Goal: Information Seeking & Learning: Learn about a topic

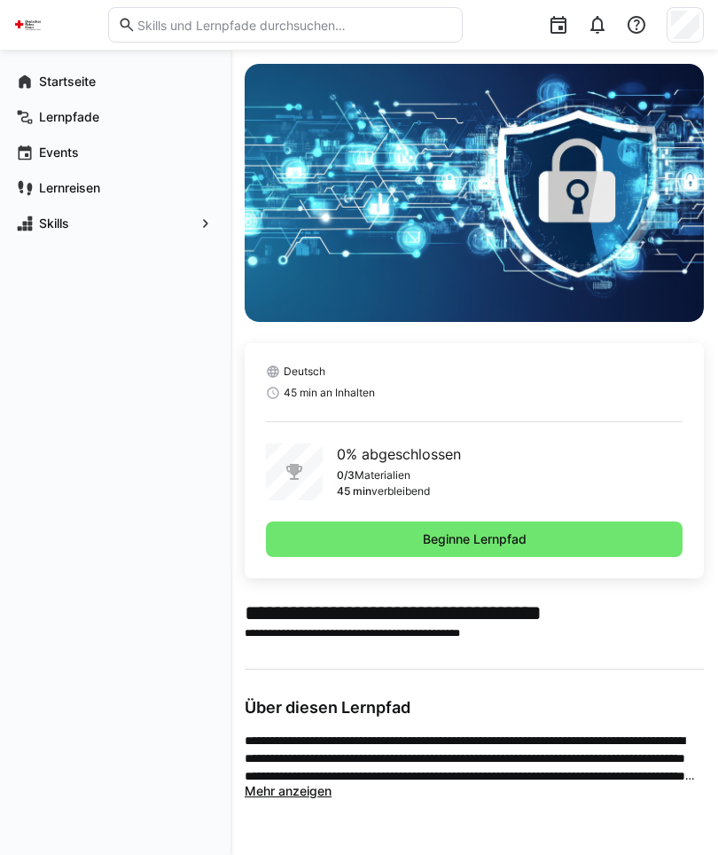
click at [568, 545] on span "Beginne Lernpfad" at bounding box center [474, 538] width 417 height 35
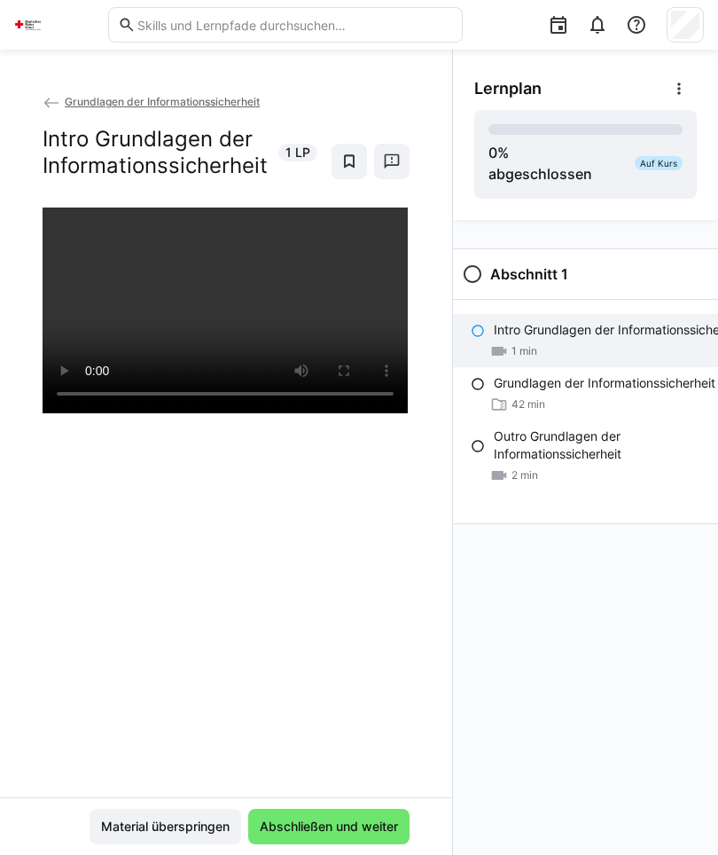
click at [356, 822] on span "Abschließen und weiter" at bounding box center [329, 827] width 144 height 18
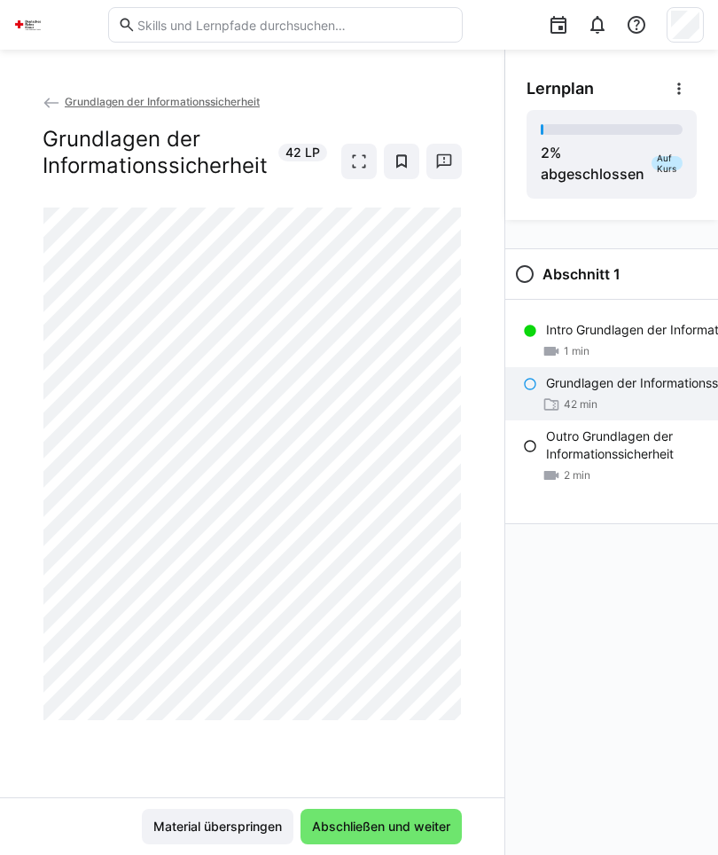
click at [451, 704] on div at bounding box center [462, 720] width 43 height 37
click at [468, 688] on div "Grundlagen der Informationssicherheit Grundlagen der Informationssicherheit 42 …" at bounding box center [252, 444] width 505 height 705
click at [373, 835] on span "Abschließen und weiter" at bounding box center [382, 827] width 144 height 18
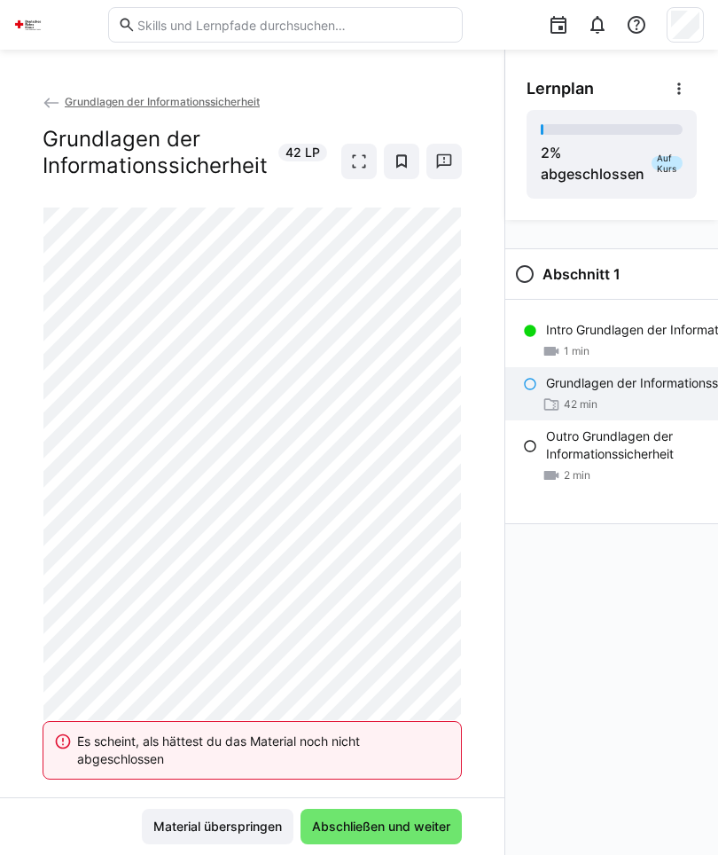
click at [223, 837] on span "Material überspringen" at bounding box center [218, 826] width 152 height 35
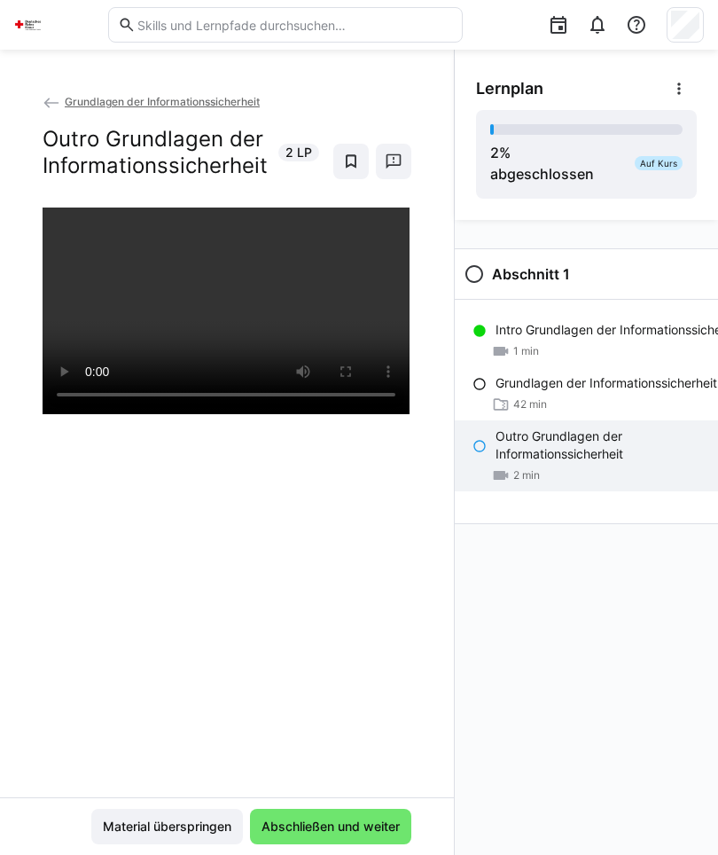
click at [634, 392] on p "Grundlagen der Informationssicherheit" at bounding box center [607, 383] width 222 height 18
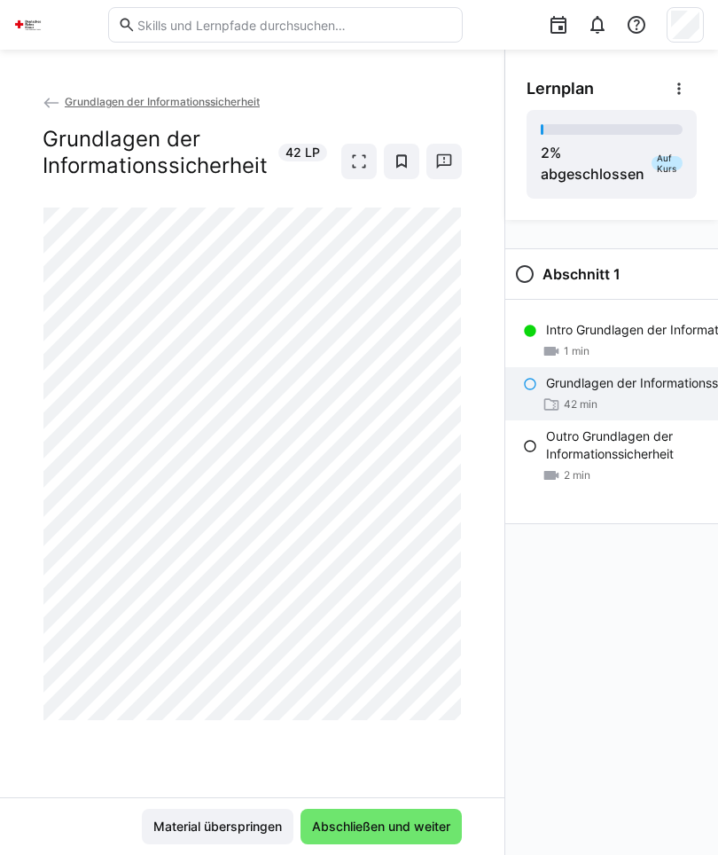
click at [347, 155] on span at bounding box center [358, 161] width 35 height 35
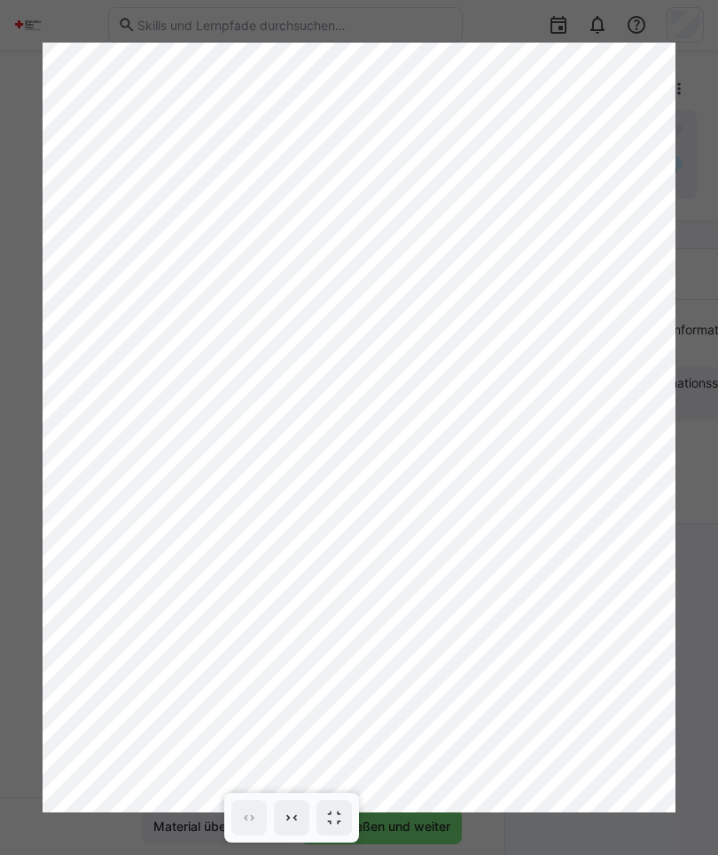
click at [681, 779] on div at bounding box center [359, 427] width 718 height 855
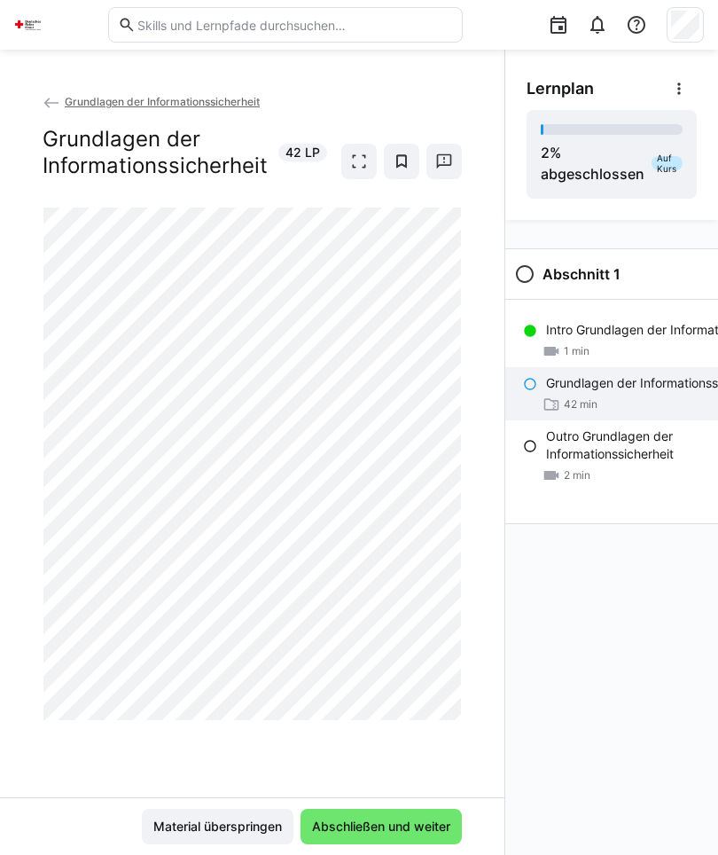
click at [662, 803] on div "Abschnitt 1 Intro Grundlagen der Informationssicherheit 1 min Grundlagen der In…" at bounding box center [611, 537] width 213 height 635
click at [357, 158] on eds-icon at bounding box center [359, 162] width 18 height 18
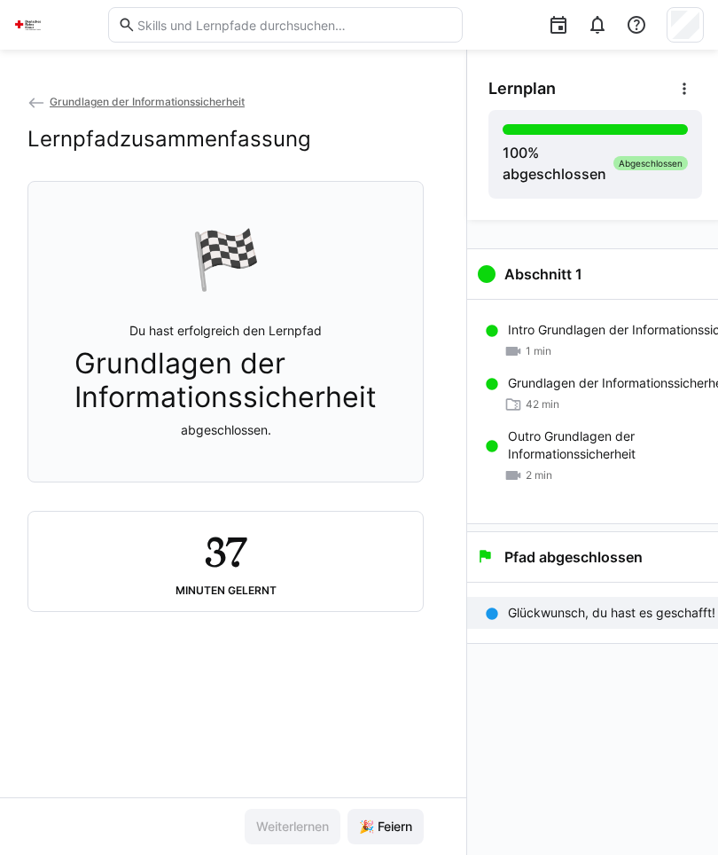
scroll to position [0, 16]
click at [665, 671] on app-classroom-navigation "Abschnitt 1 Intro Grundlagen der Informationssicherheit 1 min Grundlagen der In…" at bounding box center [619, 470] width 346 height 458
click at [40, 25] on img at bounding box center [28, 25] width 28 height 28
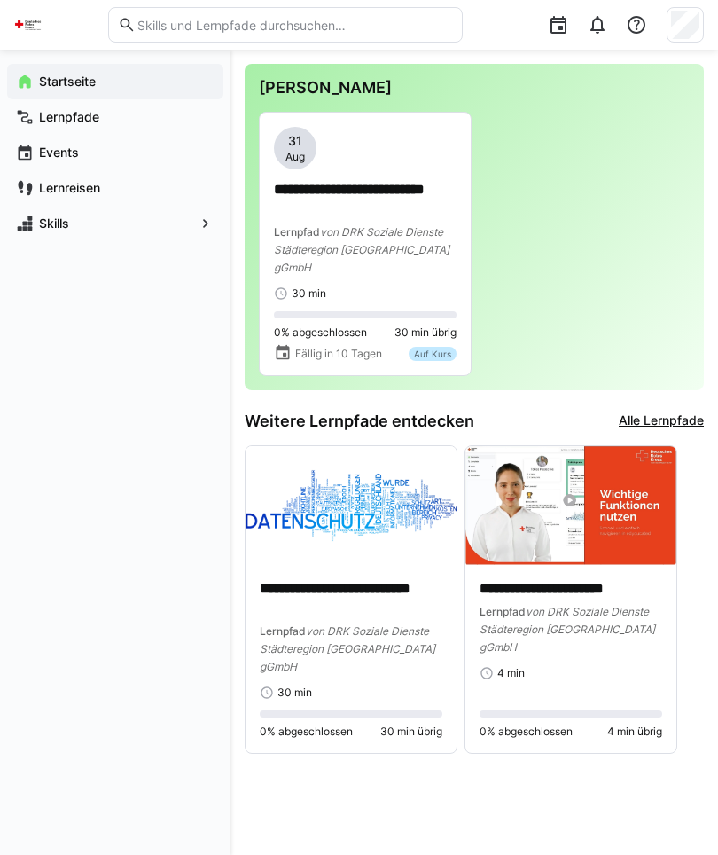
click at [372, 179] on div "**********" at bounding box center [365, 214] width 183 height 174
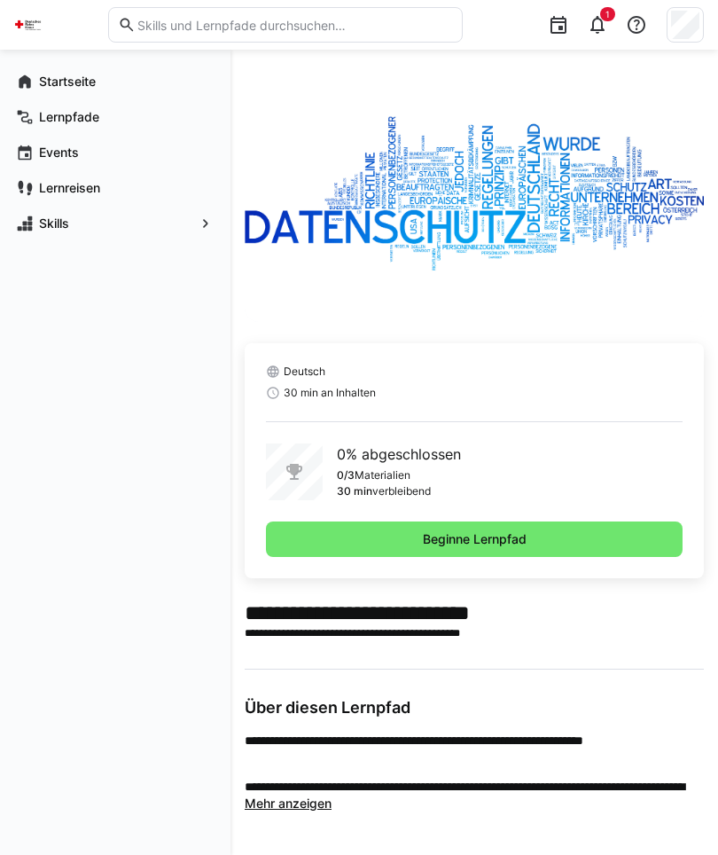
click at [587, 544] on span "Beginne Lernpfad" at bounding box center [474, 538] width 417 height 35
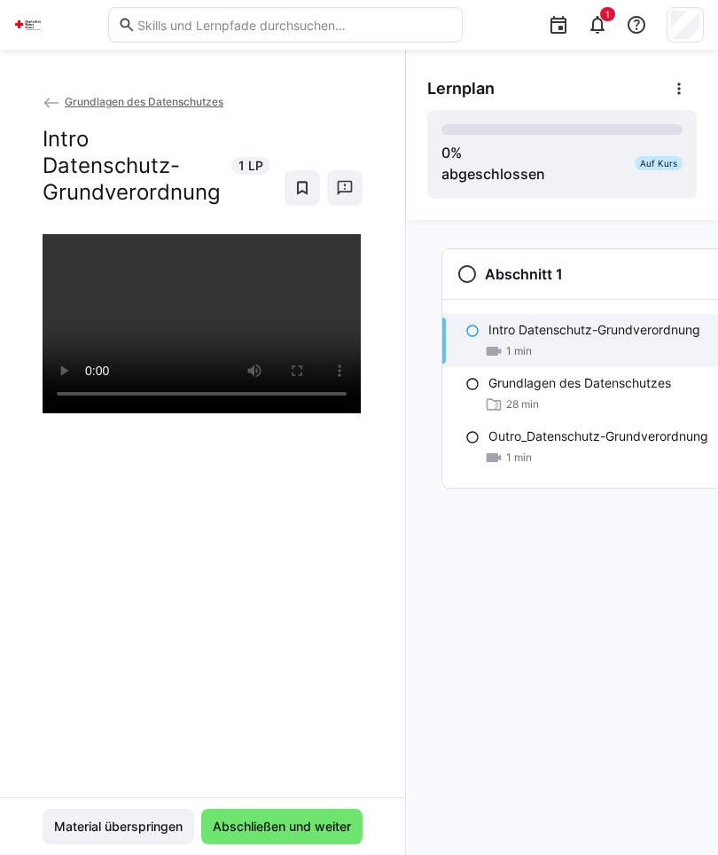
click at [319, 818] on span "Abschließen und weiter" at bounding box center [282, 827] width 144 height 18
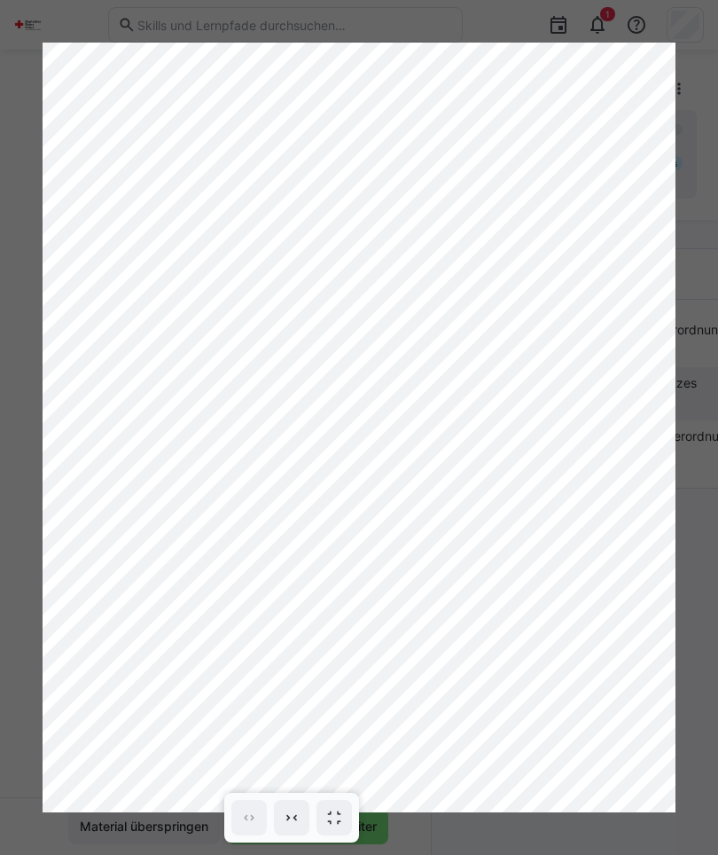
click at [38, 780] on div at bounding box center [359, 427] width 718 height 855
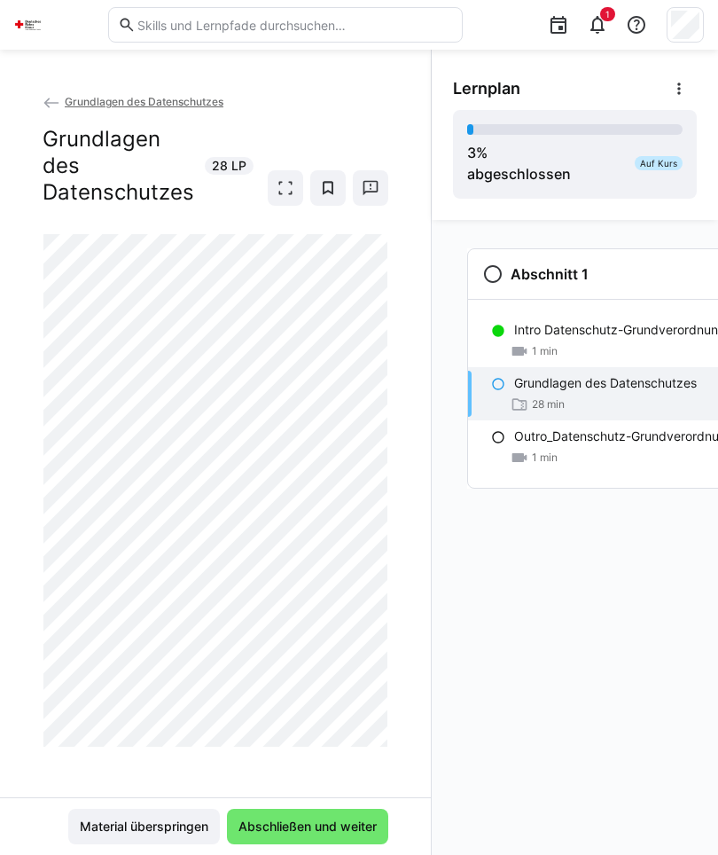
click at [279, 185] on eds-icon at bounding box center [286, 188] width 18 height 18
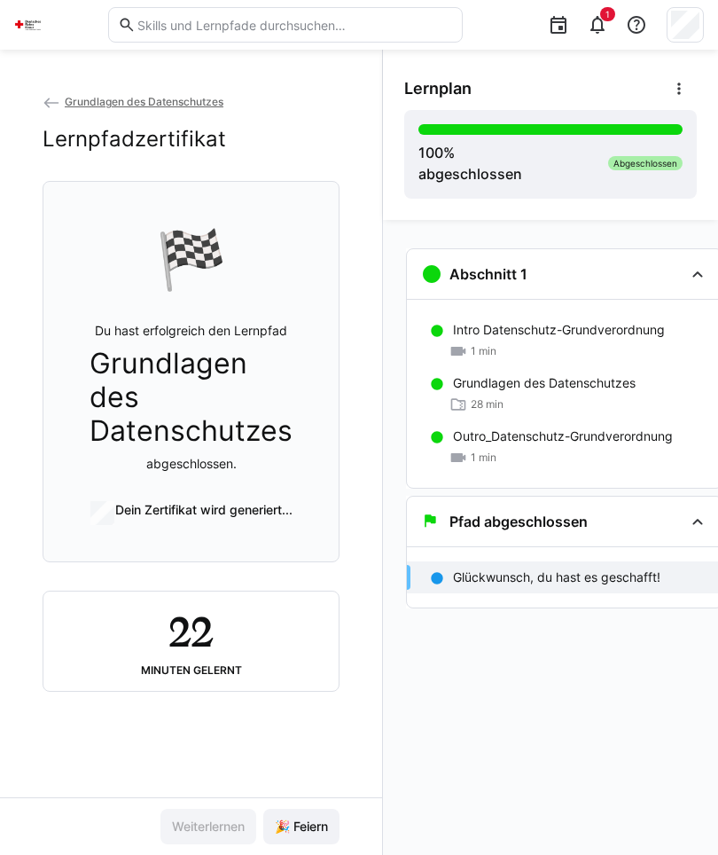
scroll to position [0, 14]
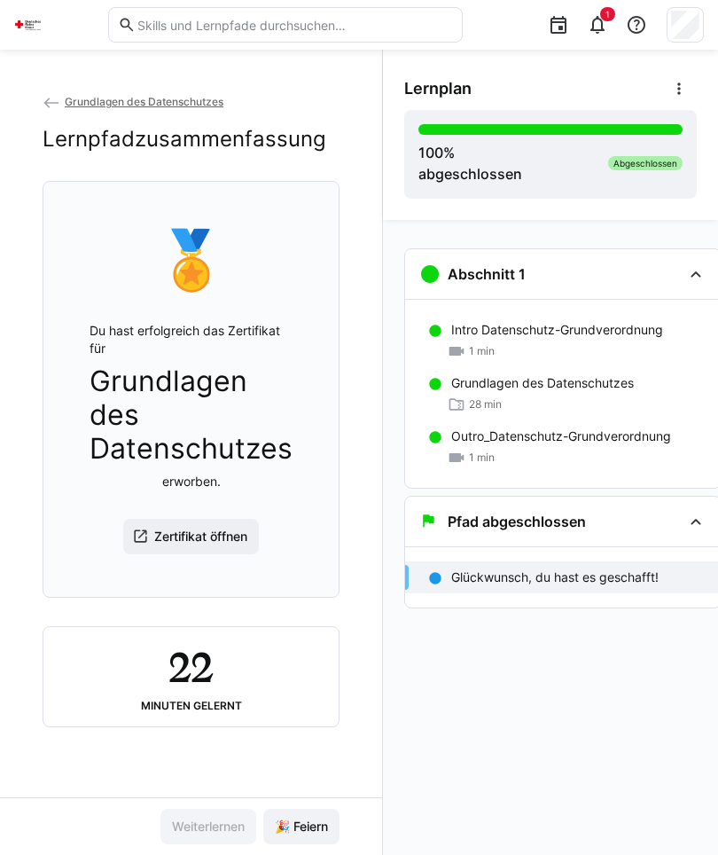
click at [235, 545] on span "Zertifikat öffnen" at bounding box center [201, 537] width 98 height 18
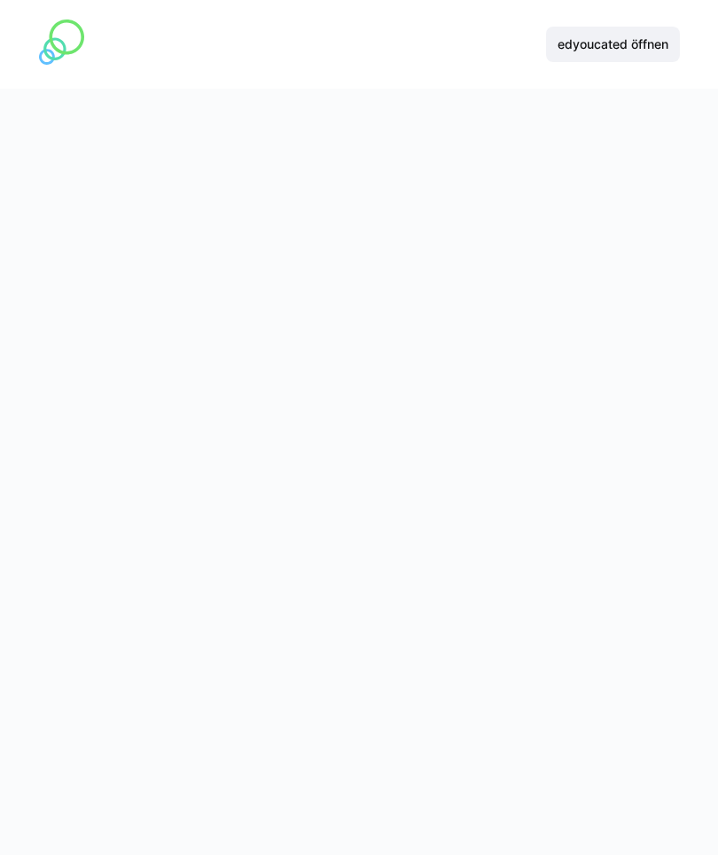
click at [557, 372] on div at bounding box center [359, 399] width 641 height 532
click at [565, 369] on div at bounding box center [359, 399] width 641 height 532
click at [645, 44] on span "edyoucated öffnen" at bounding box center [613, 44] width 116 height 18
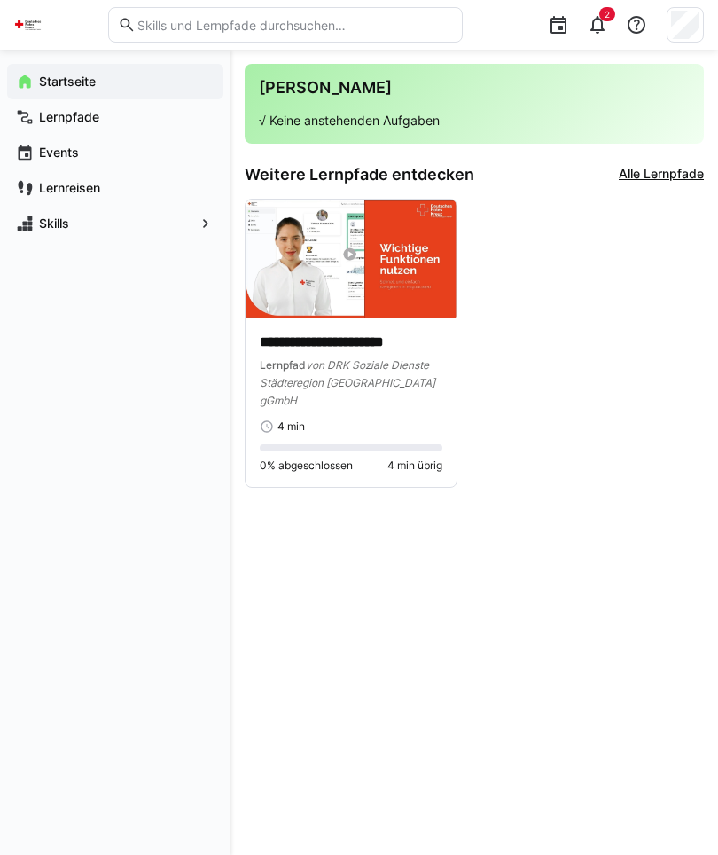
click at [0, 0] on app-navigation-label "Skills" at bounding box center [0, 0] width 0 height 0
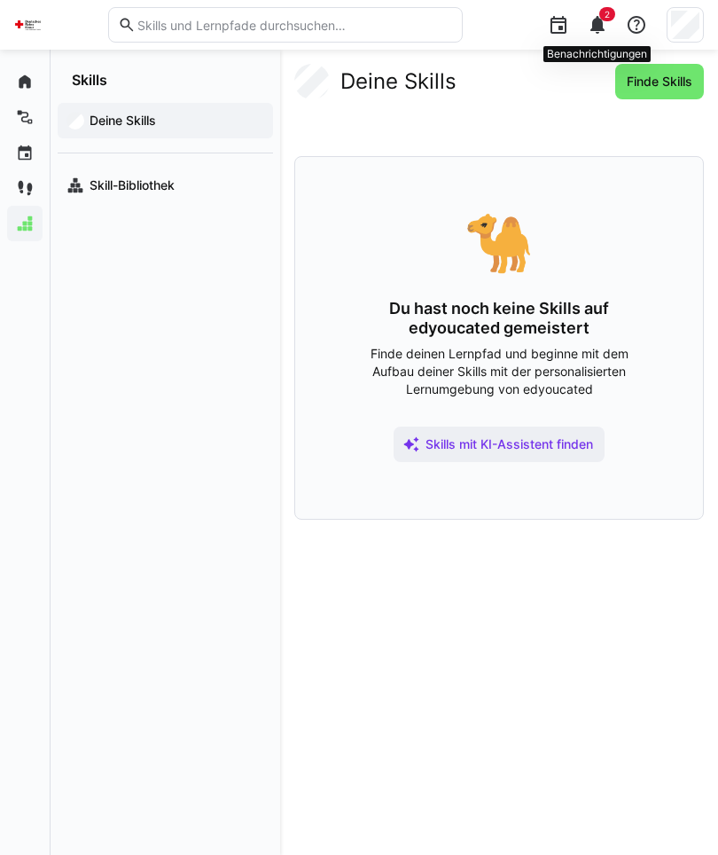
click at [595, 27] on eds-icon at bounding box center [597, 24] width 21 height 21
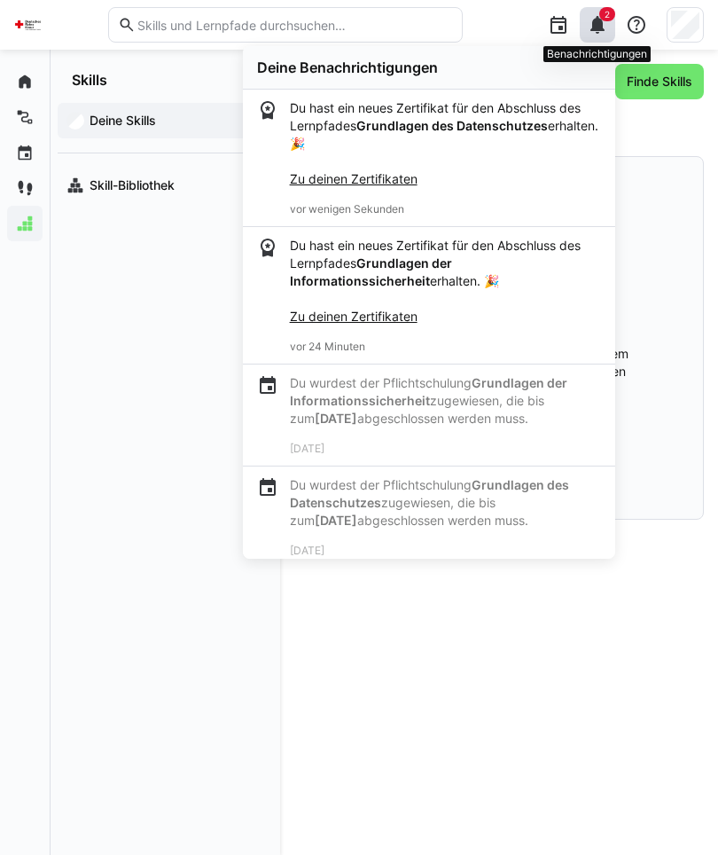
click at [388, 179] on link "Zu deinen Zertifikaten" at bounding box center [354, 178] width 128 height 15
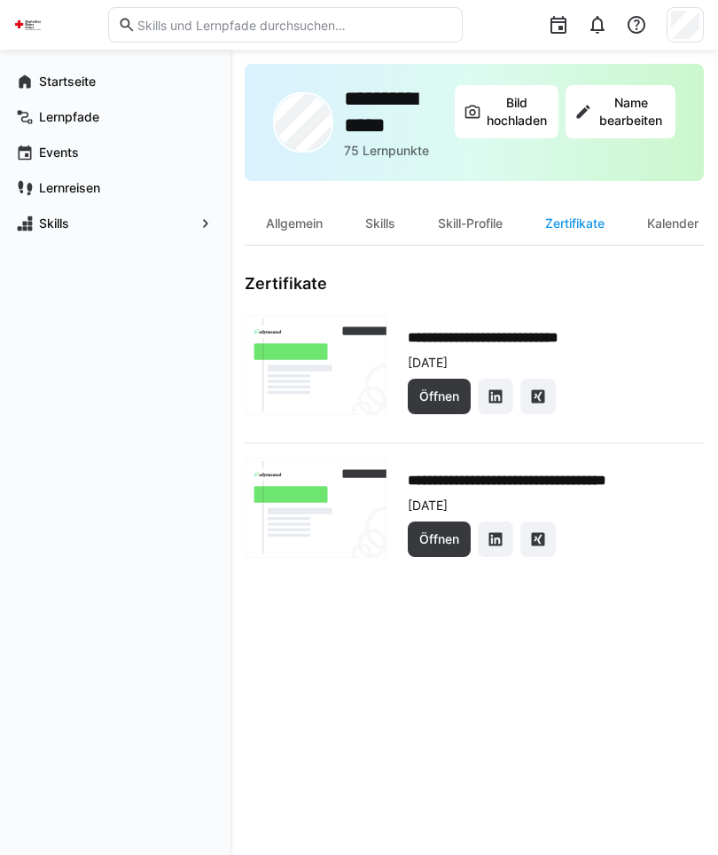
click at [438, 397] on span "Öffnen" at bounding box center [439, 397] width 45 height 18
click at [41, 98] on div "Startseite" at bounding box center [115, 81] width 216 height 35
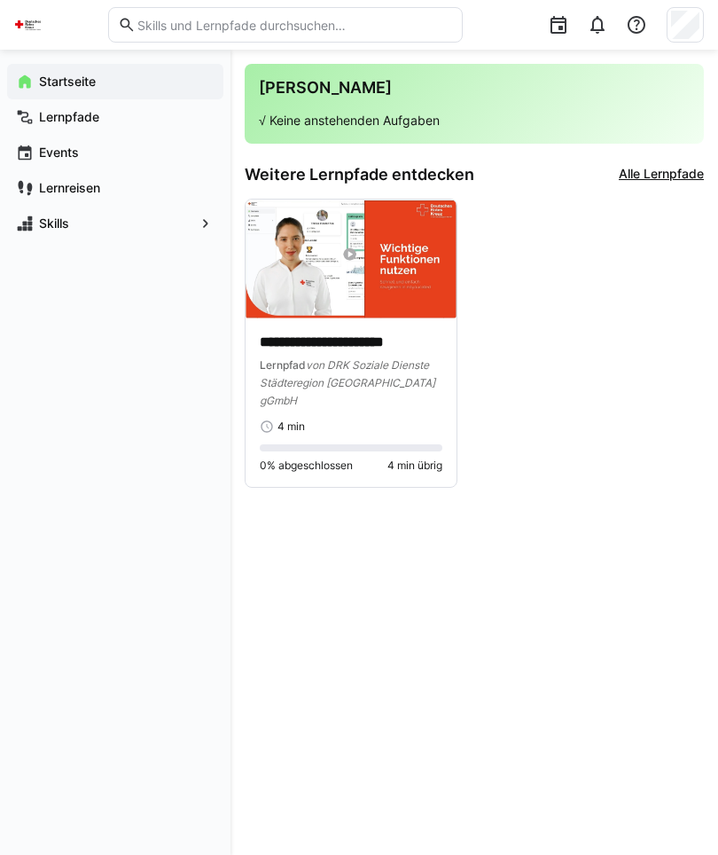
click at [32, 114] on eds-icon at bounding box center [25, 117] width 18 height 18
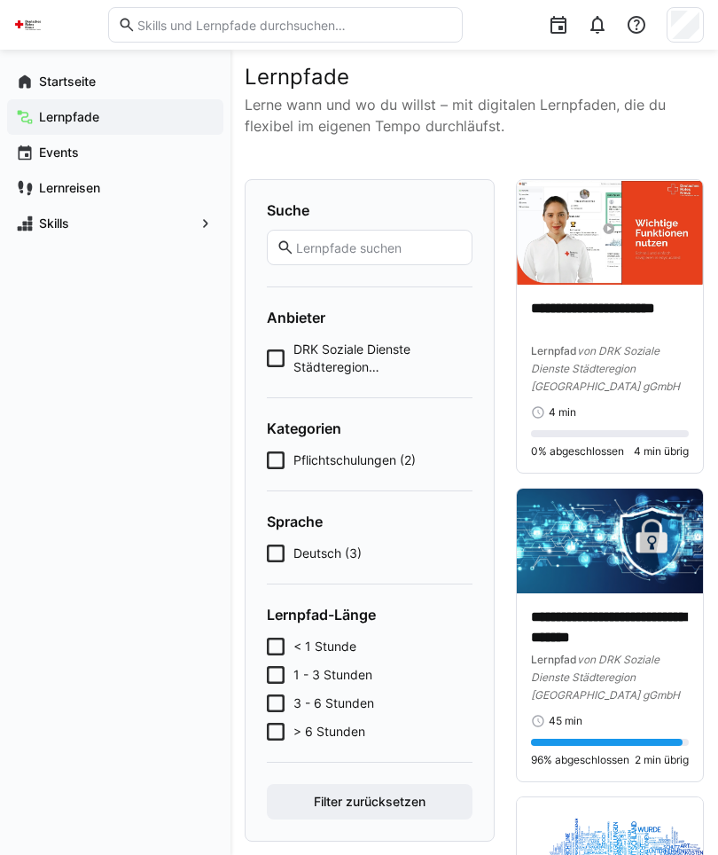
click at [13, 89] on div "Startseite" at bounding box center [115, 81] width 216 height 35
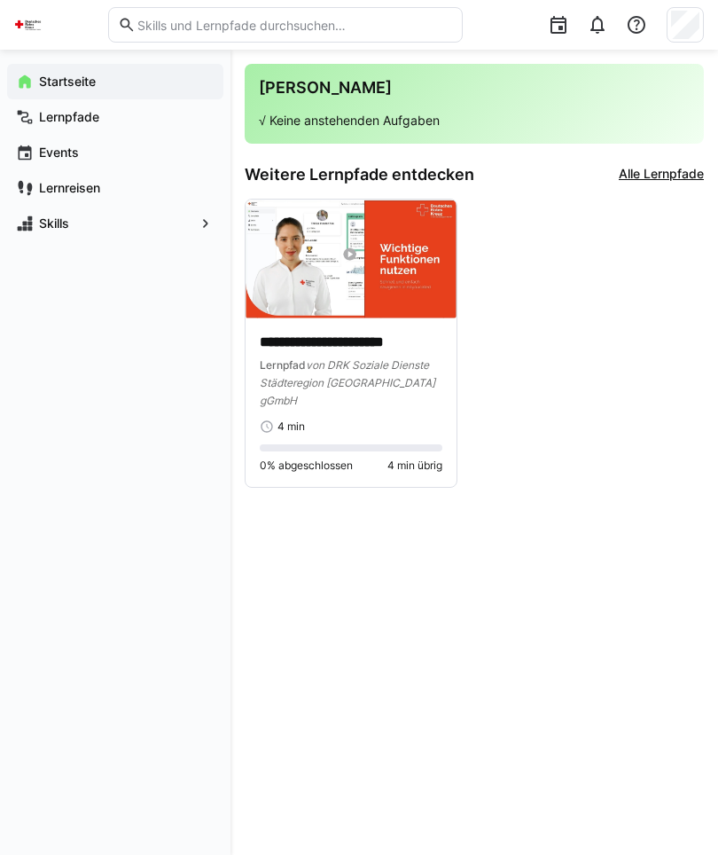
click at [35, 122] on div "Lernpfade" at bounding box center [115, 116] width 216 height 35
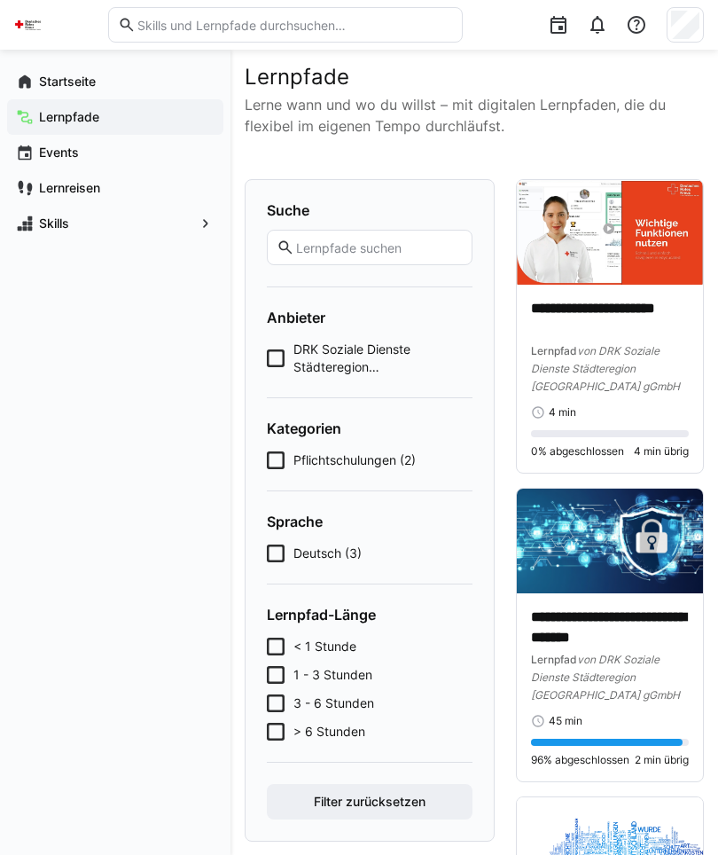
click at [396, 466] on span "Pflichtschulungen (2)" at bounding box center [355, 460] width 122 height 18
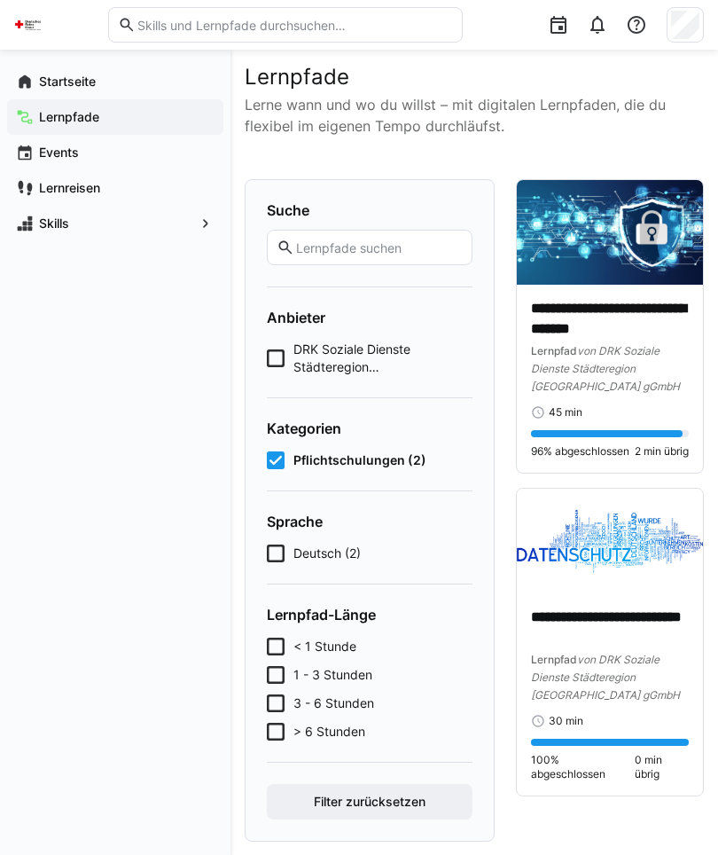
scroll to position [1, 0]
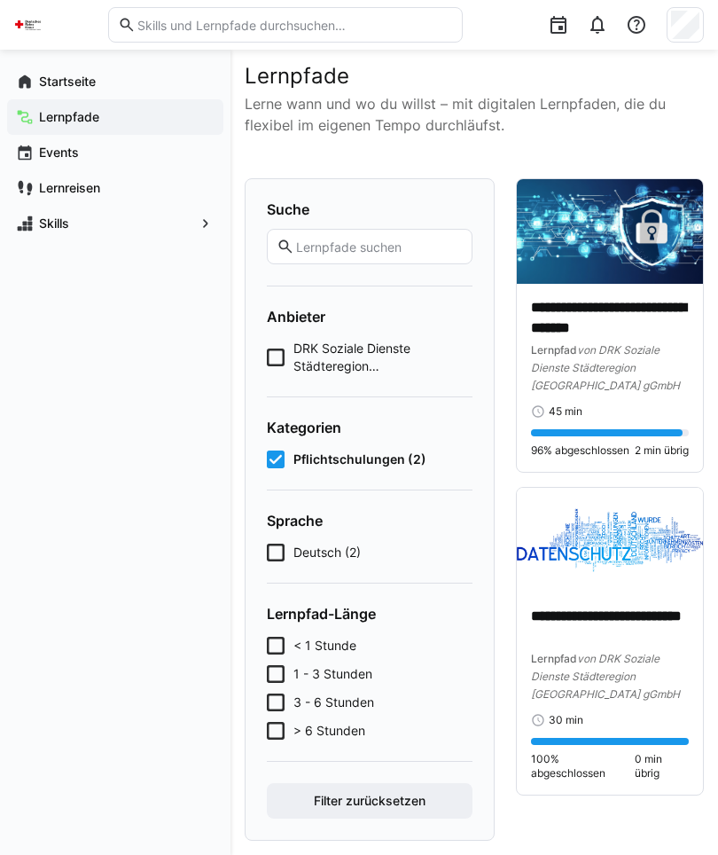
click at [618, 312] on p "**********" at bounding box center [610, 317] width 158 height 39
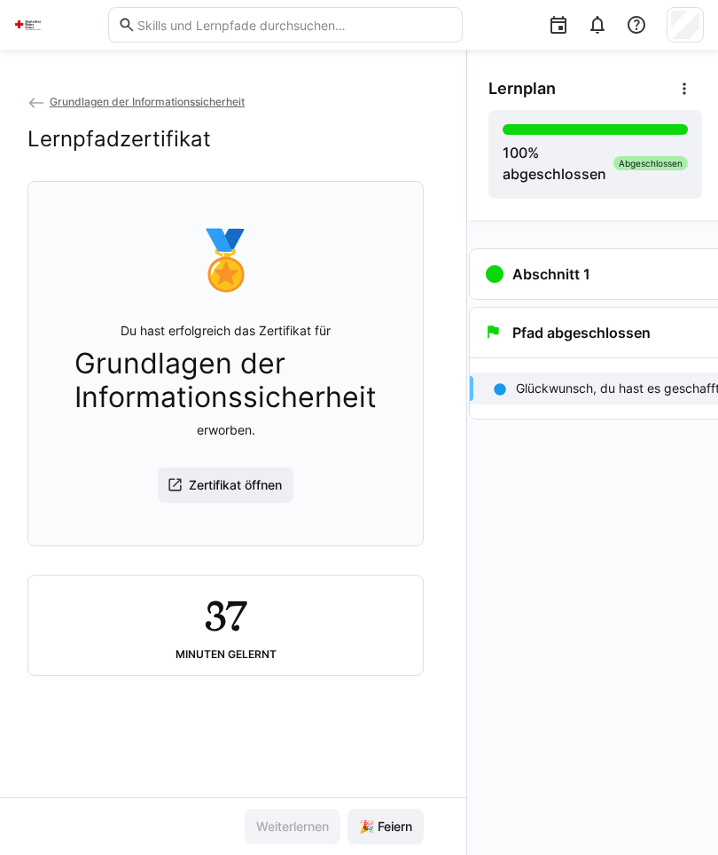
scroll to position [0, 35]
click at [256, 503] on span "Zertifikat öffnen" at bounding box center [225, 484] width 137 height 35
click at [7, 27] on header at bounding box center [359, 25] width 718 height 50
click at [12, 94] on div "Grundlagen der Informationssicherheit Lernpfadzertifikat 🏅 Du hast erfolgreich …" at bounding box center [225, 444] width 482 height 705
click at [33, 106] on eds-icon at bounding box center [36, 103] width 18 height 18
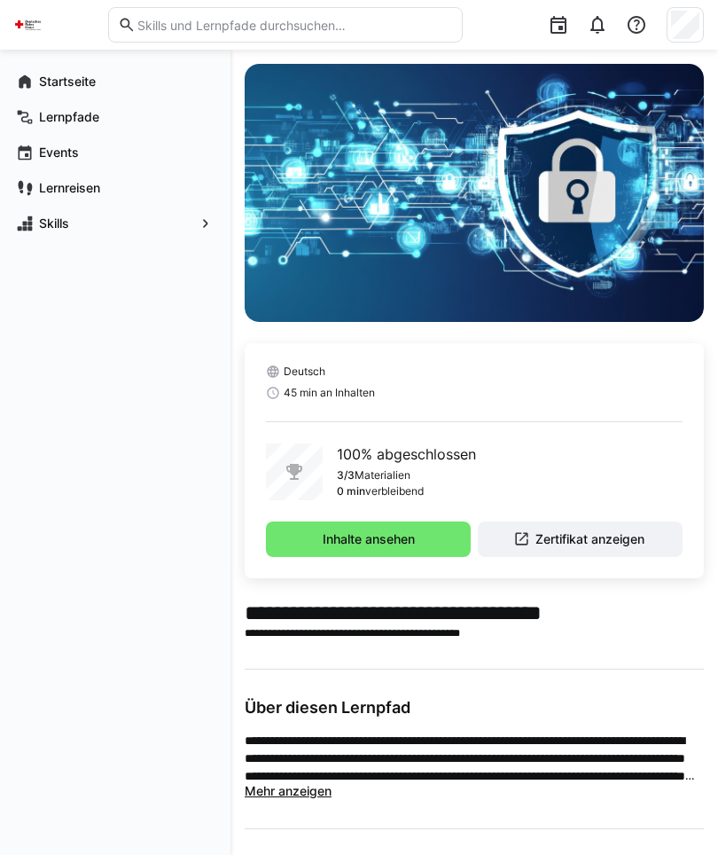
click at [37, 79] on span "Startseite" at bounding box center [125, 82] width 178 height 18
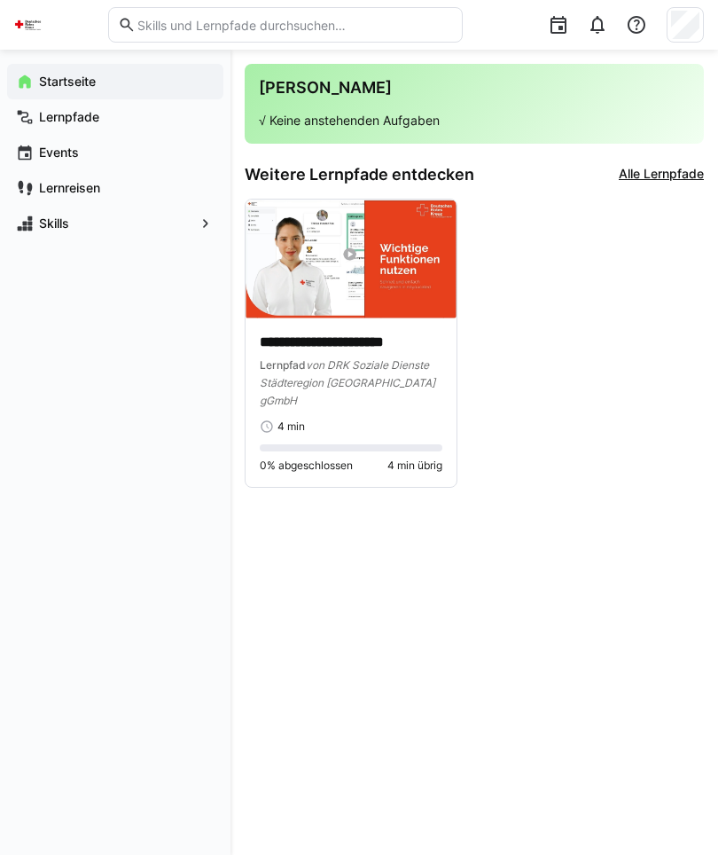
click at [415, 380] on div "Lernpfad von DRK Soziale Dienste Städteregion Aachen gGmbH" at bounding box center [351, 382] width 183 height 53
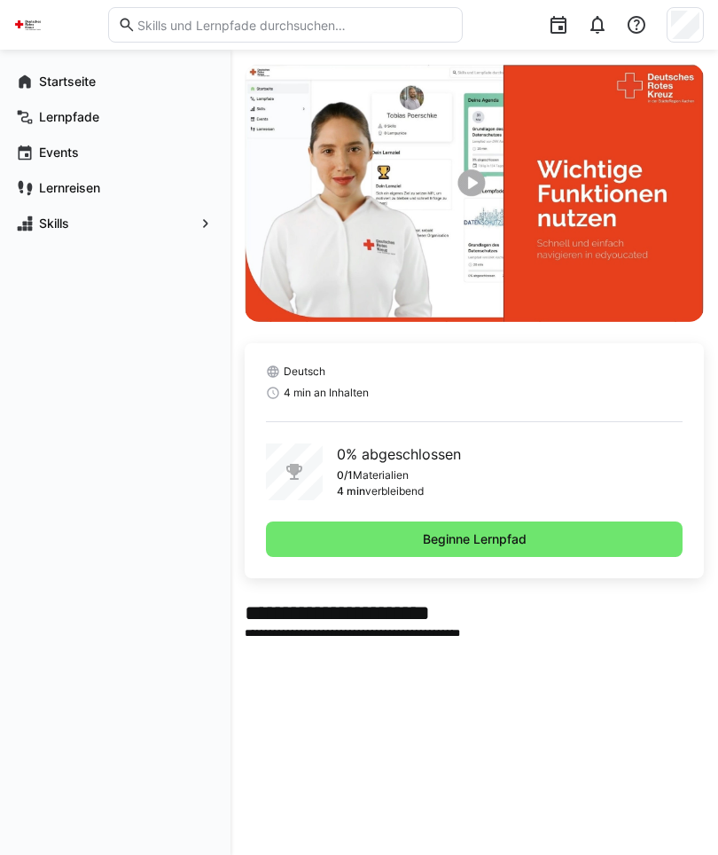
click at [560, 523] on span "Beginne Lernpfad" at bounding box center [474, 538] width 417 height 35
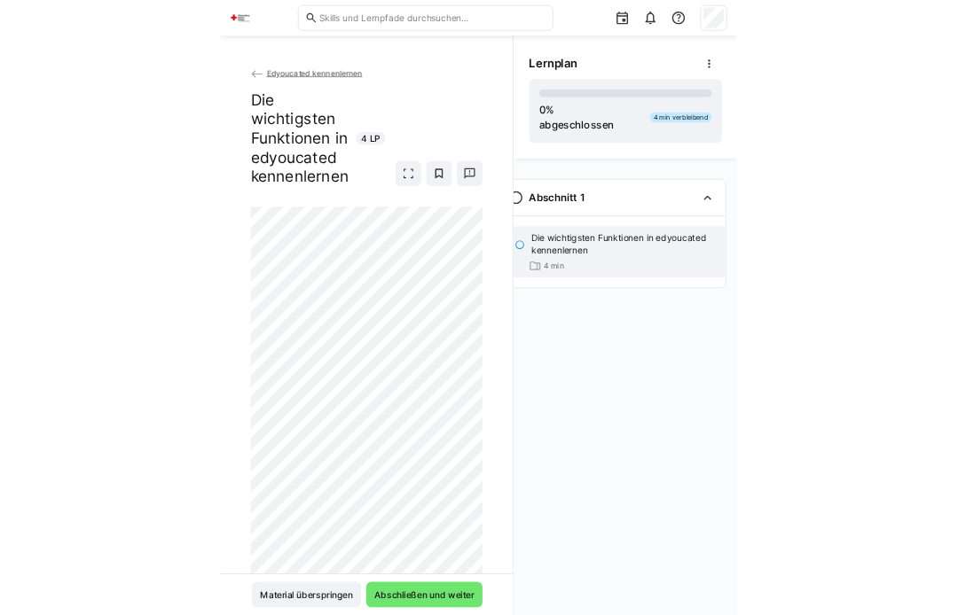
scroll to position [0, 57]
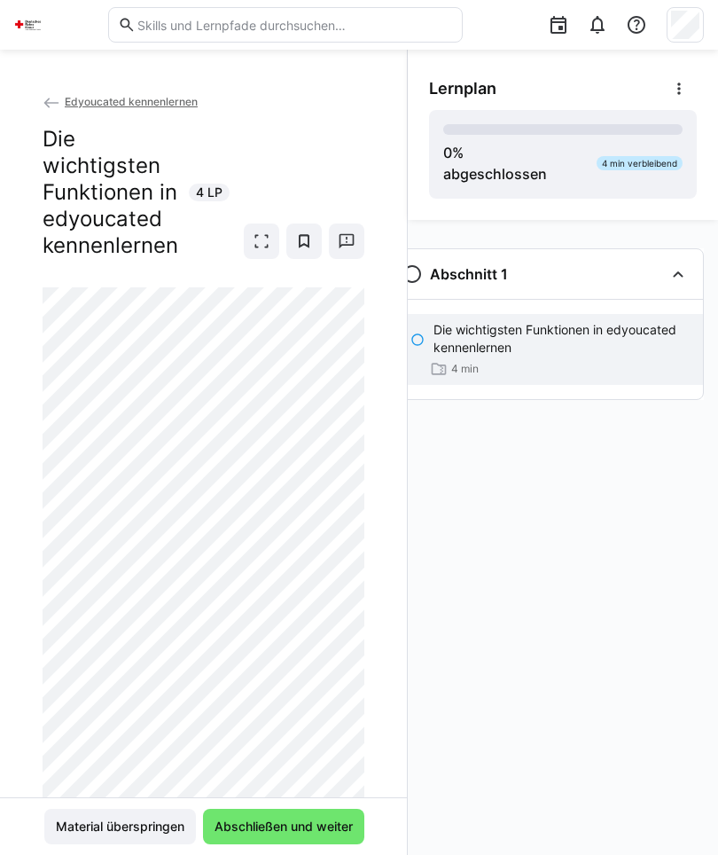
click at [253, 246] on eds-icon at bounding box center [262, 241] width 18 height 18
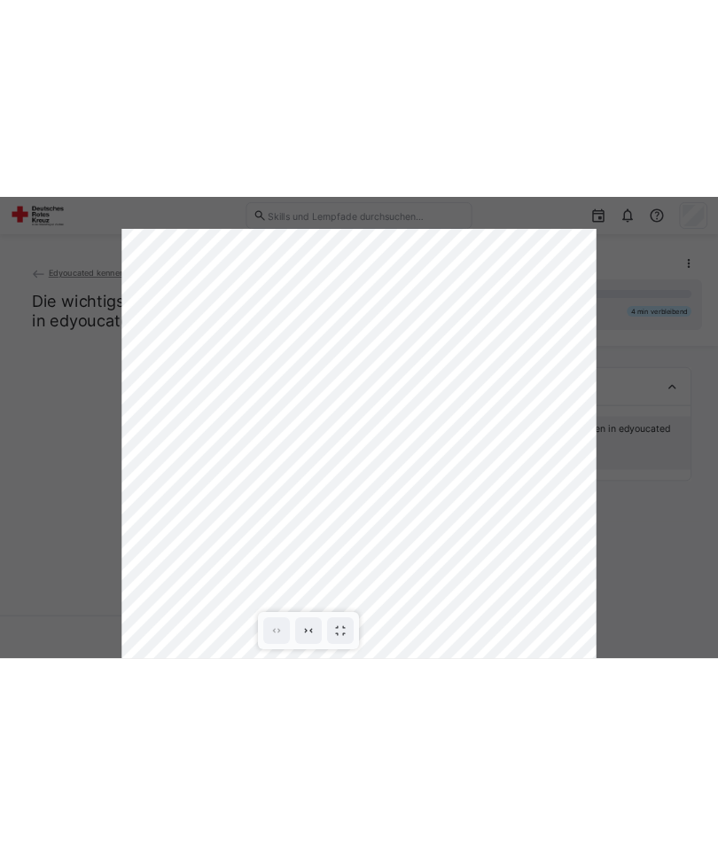
scroll to position [0, 0]
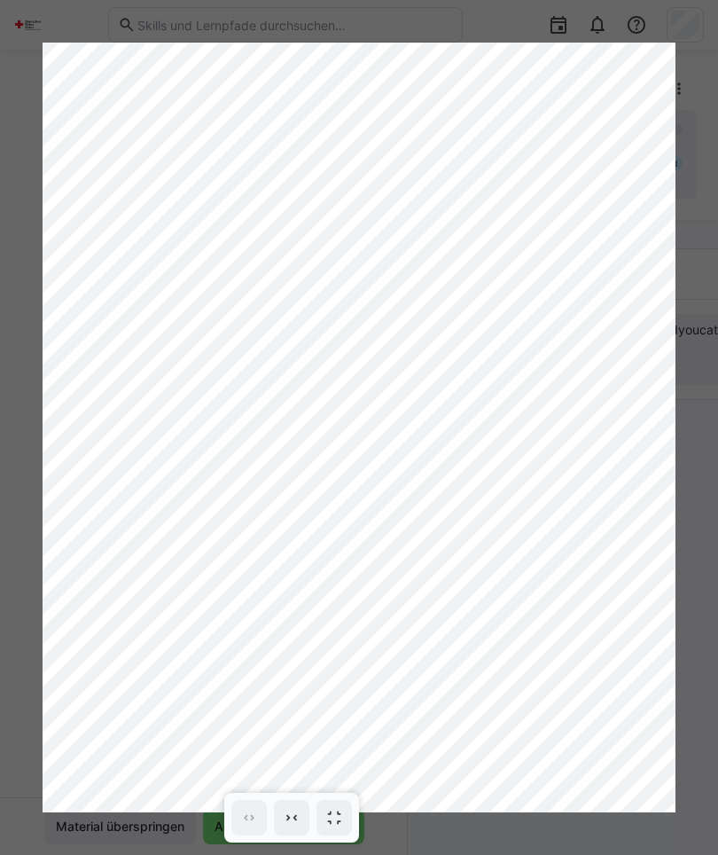
click at [707, 633] on div at bounding box center [359, 427] width 718 height 855
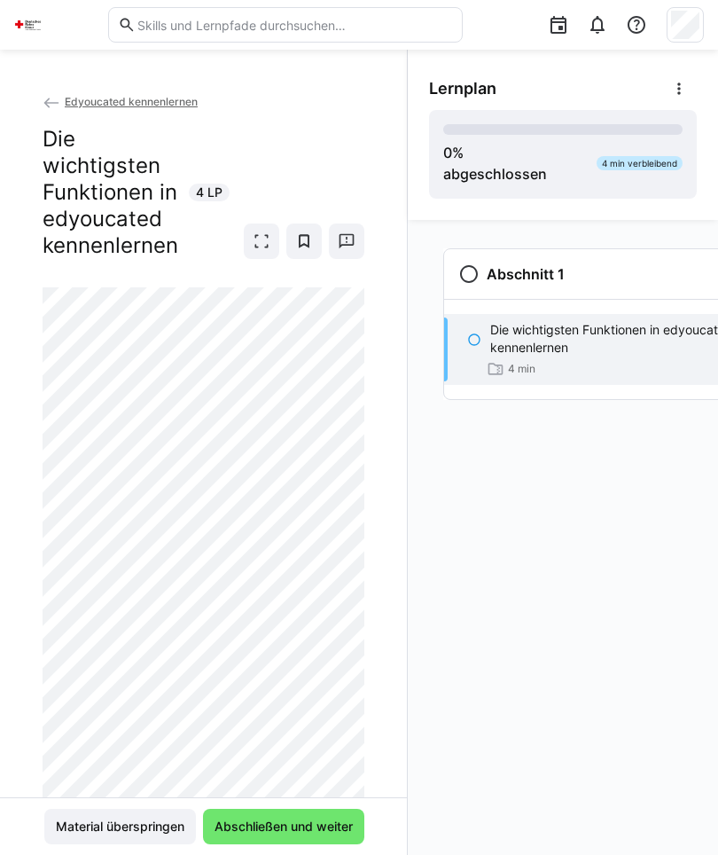
click at [47, 126] on h2 "Die wichtigsten Funktionen in edyoucated kennenlernen" at bounding box center [111, 192] width 136 height 133
click at [321, 819] on span "Abschließen und weiter" at bounding box center [284, 827] width 144 height 18
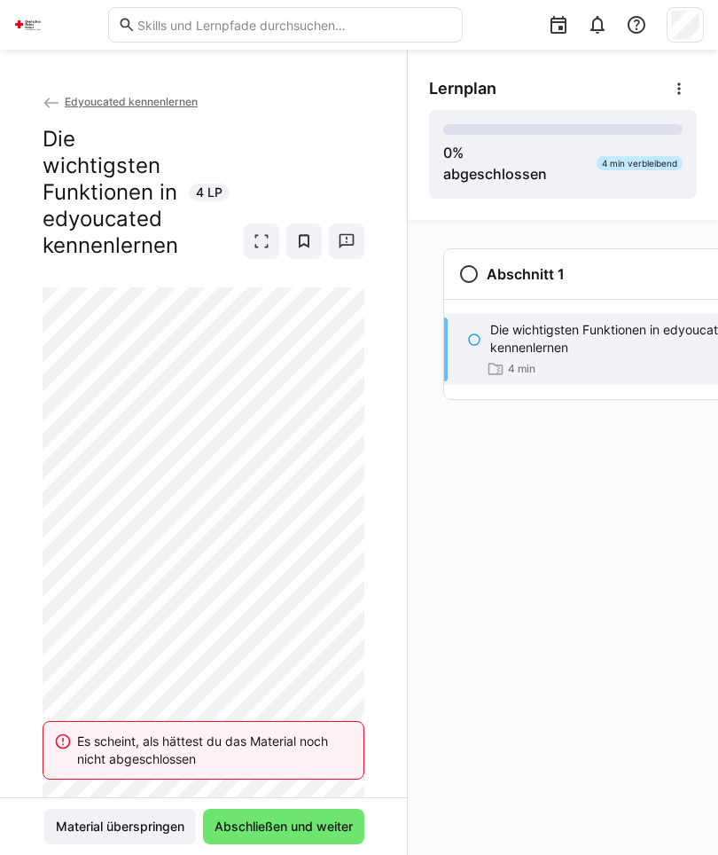
click at [138, 819] on span "Material überspringen" at bounding box center [120, 827] width 134 height 18
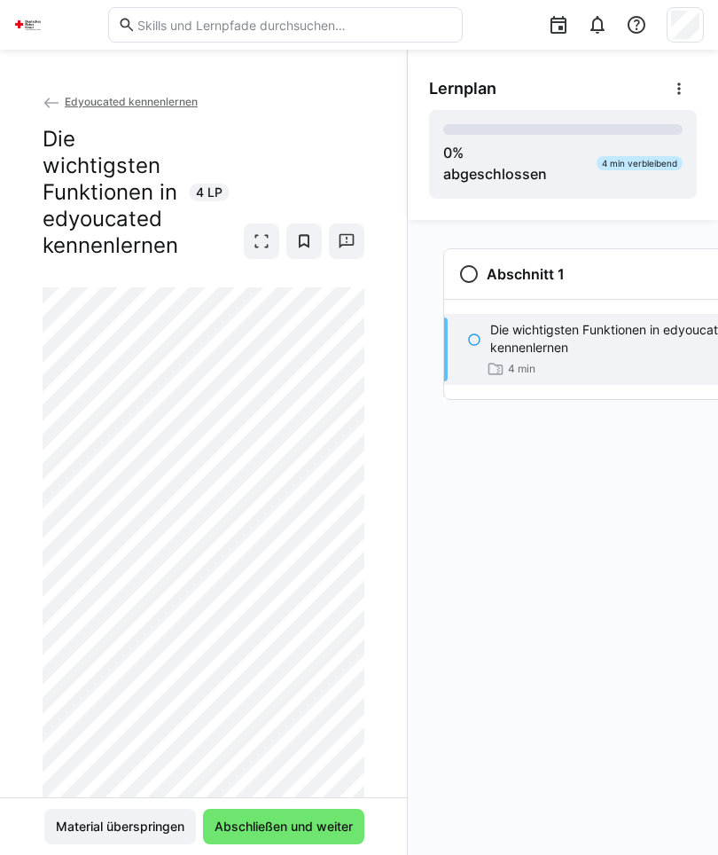
click at [140, 818] on span "Material überspringen" at bounding box center [120, 827] width 134 height 18
click at [258, 236] on eds-icon at bounding box center [262, 241] width 18 height 18
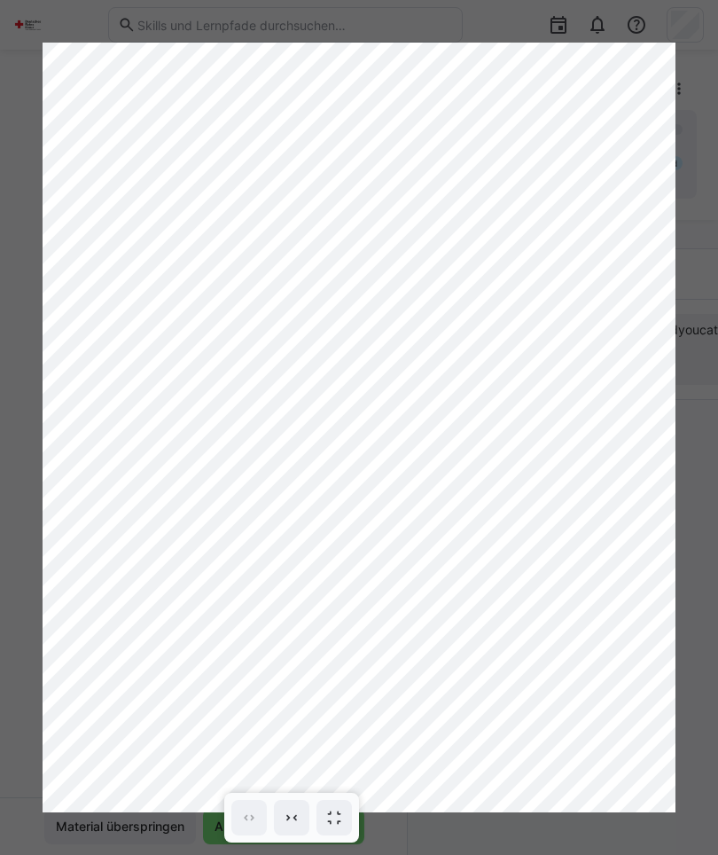
click at [707, 606] on div at bounding box center [359, 427] width 718 height 855
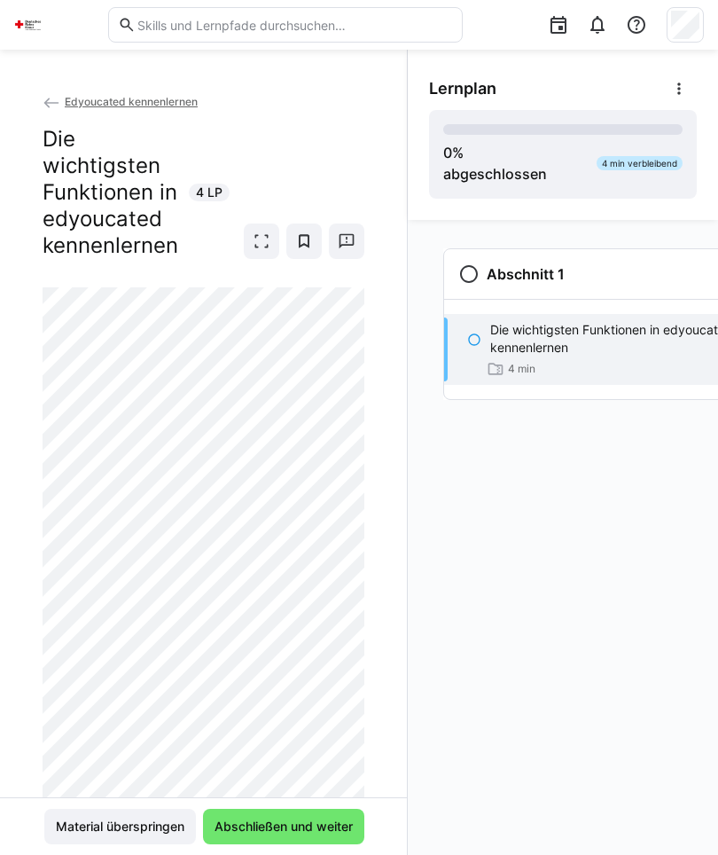
click at [692, 600] on div "Abschnitt 1 Die wichtigsten Funktionen in edyoucated kennenlernen 4 min" at bounding box center [563, 537] width 310 height 635
click at [137, 818] on span "Material überspringen" at bounding box center [120, 827] width 134 height 18
click at [67, 818] on span "Material überspringen" at bounding box center [120, 827] width 134 height 18
click at [508, 341] on p "Die wichtigsten Funktionen in edyoucated kennenlernen" at bounding box center [617, 338] width 255 height 35
click at [489, 333] on div "Die wichtigsten Funktionen in edyoucated kennenlernen 4 min" at bounding box center [602, 349] width 316 height 71
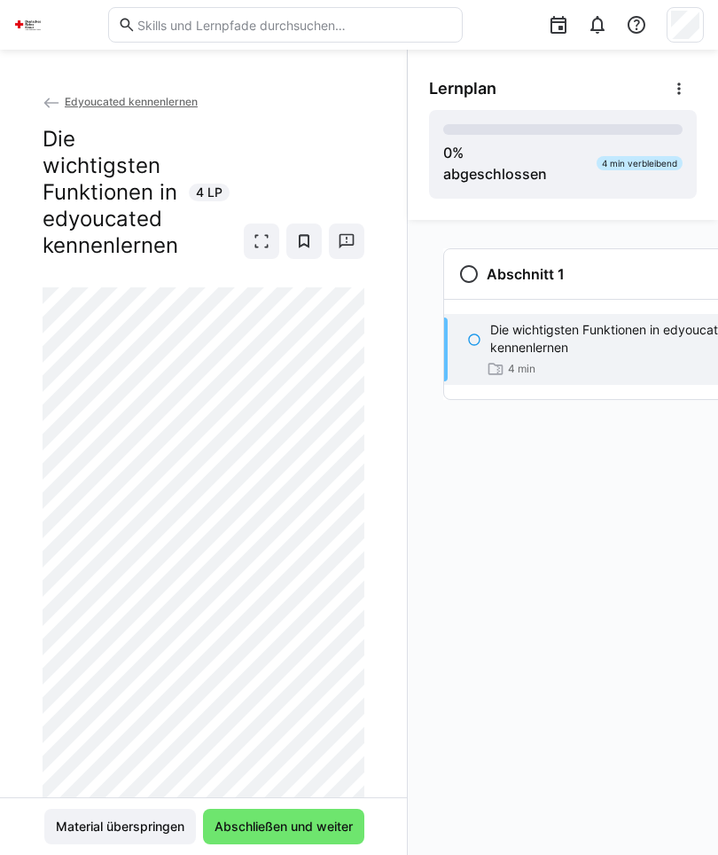
click at [516, 341] on p "Die wichtigsten Funktionen in edyoucated kennenlernen" at bounding box center [617, 338] width 255 height 35
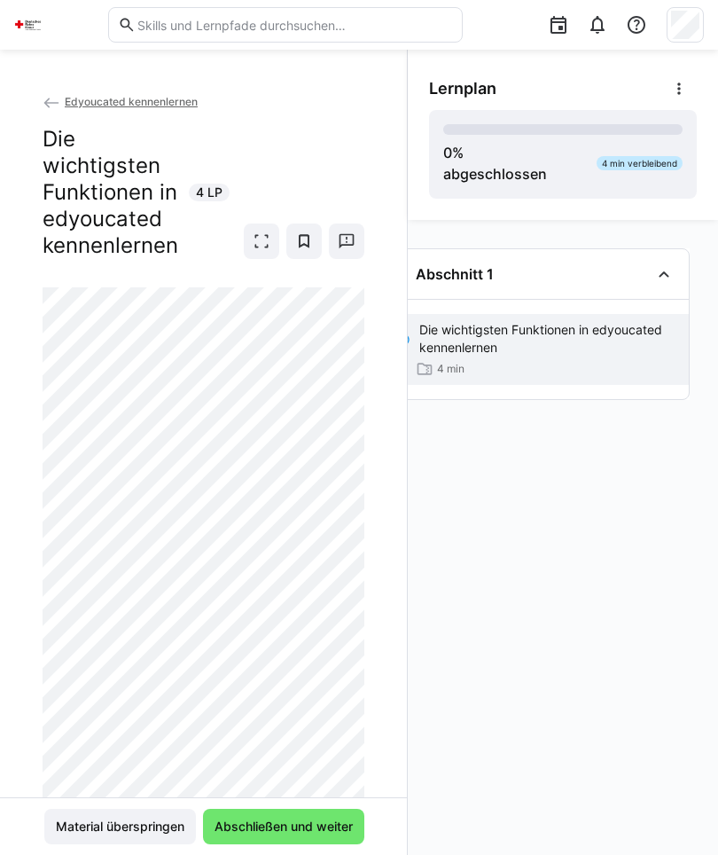
scroll to position [0, 57]
click at [256, 250] on span at bounding box center [261, 240] width 35 height 35
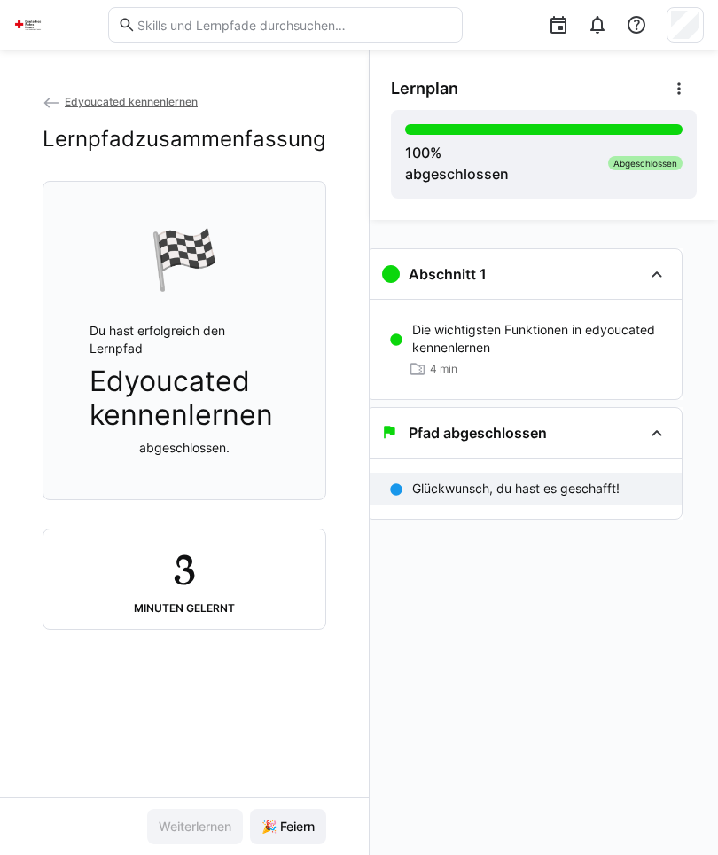
scroll to position [0, 13]
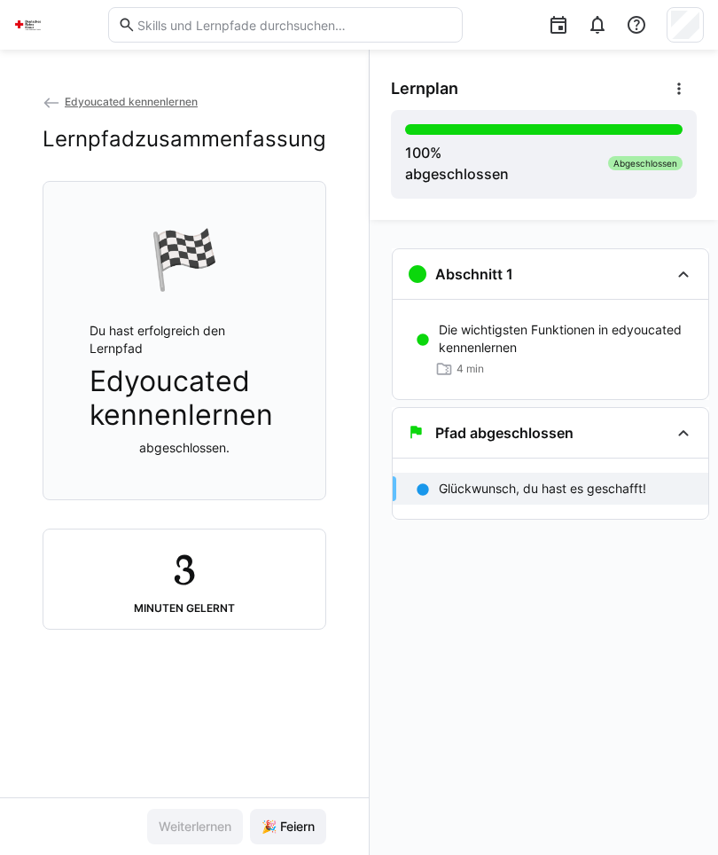
click at [6, 19] on header at bounding box center [359, 25] width 718 height 50
click at [27, 30] on img at bounding box center [28, 25] width 28 height 28
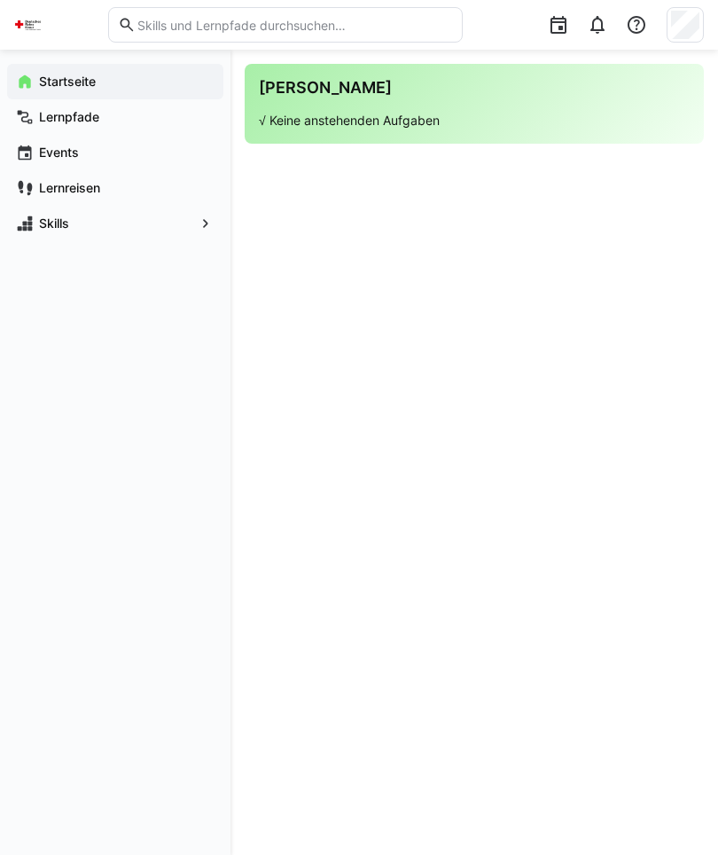
click at [56, 106] on div "Lernpfade" at bounding box center [115, 116] width 216 height 35
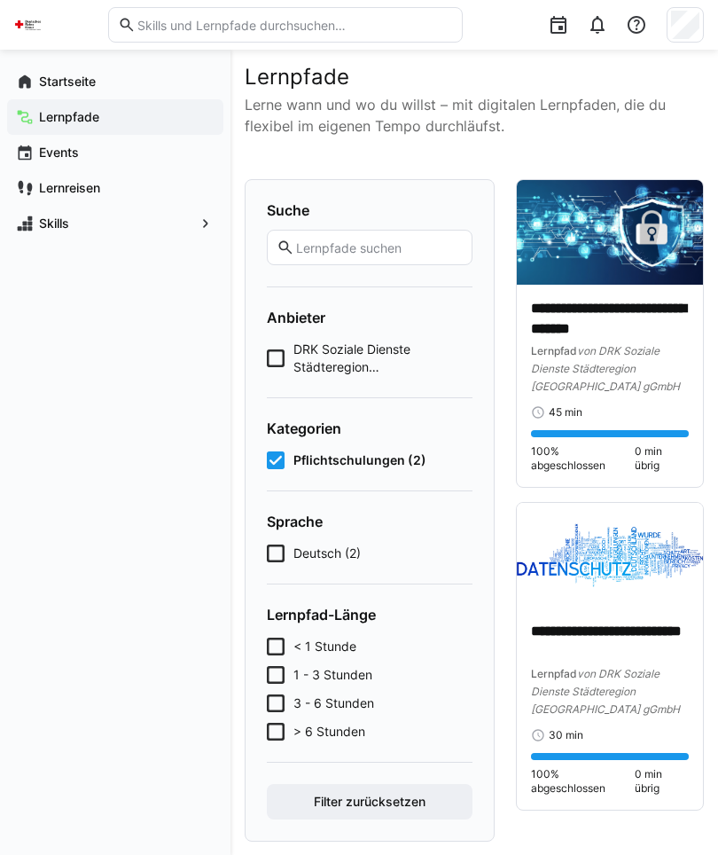
scroll to position [1, 0]
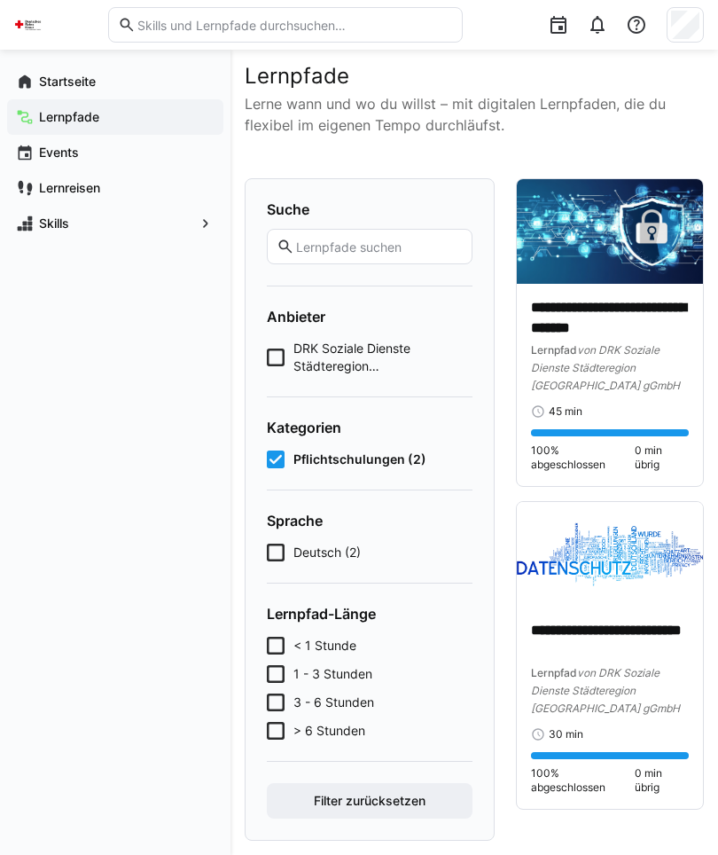
click at [70, 138] on div "Events" at bounding box center [115, 152] width 216 height 35
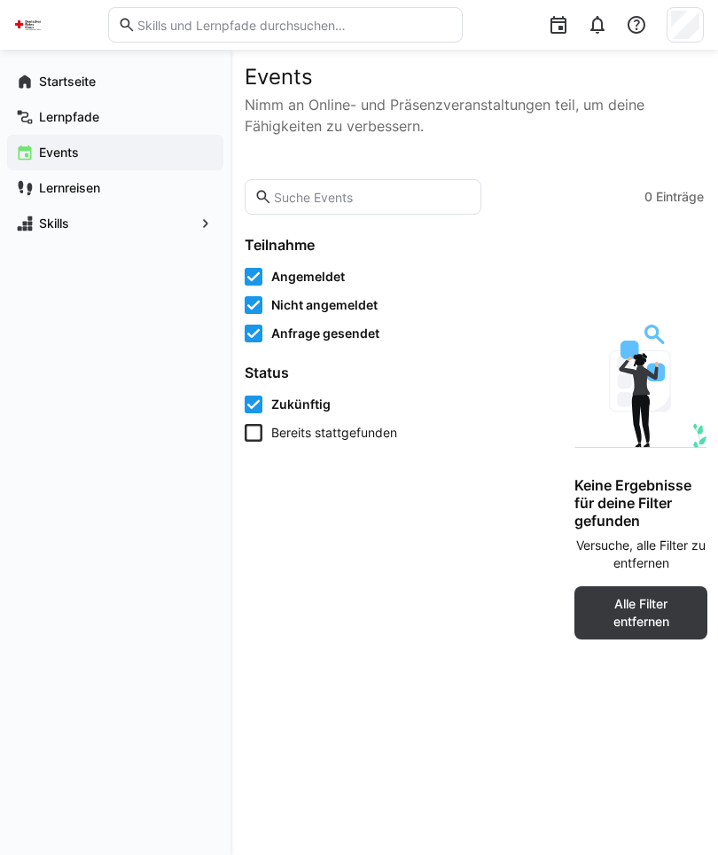
click at [382, 435] on span "Bereits stattgefunden" at bounding box center [334, 433] width 126 height 18
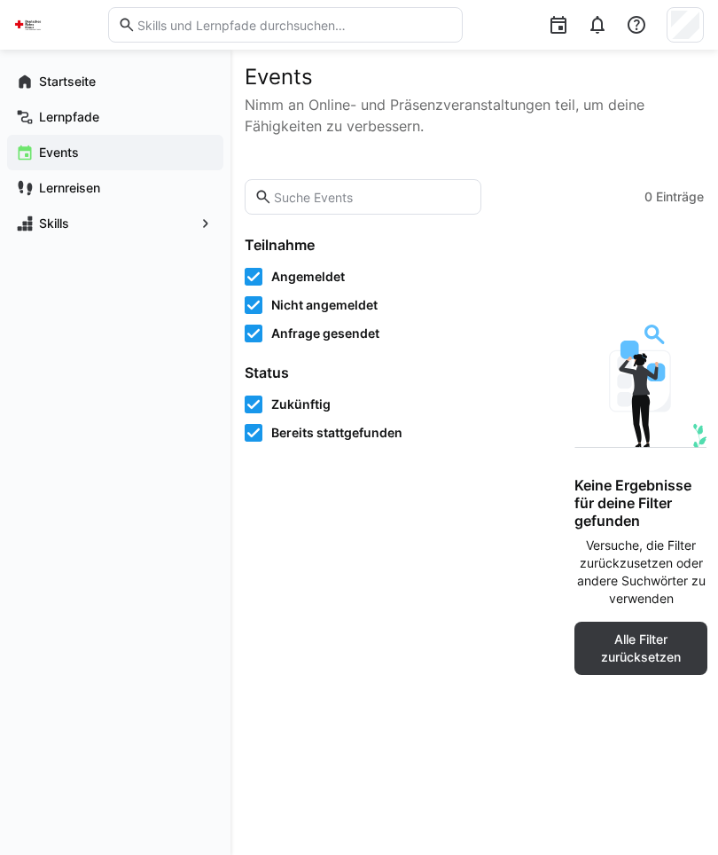
click at [372, 430] on span "Bereits stattgefunden" at bounding box center [336, 433] width 131 height 18
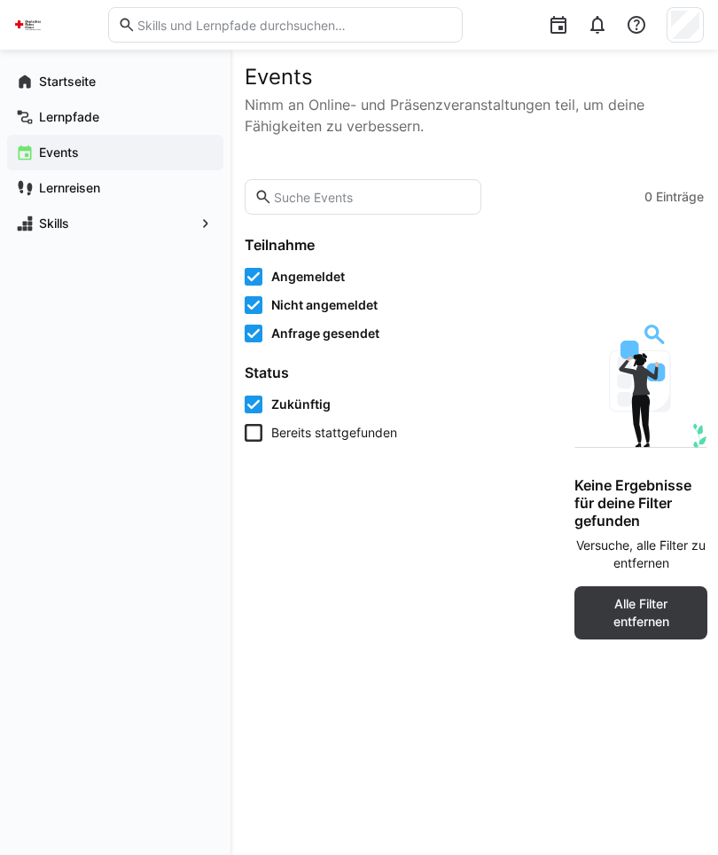
click at [62, 174] on div "Lernreisen" at bounding box center [115, 187] width 216 height 35
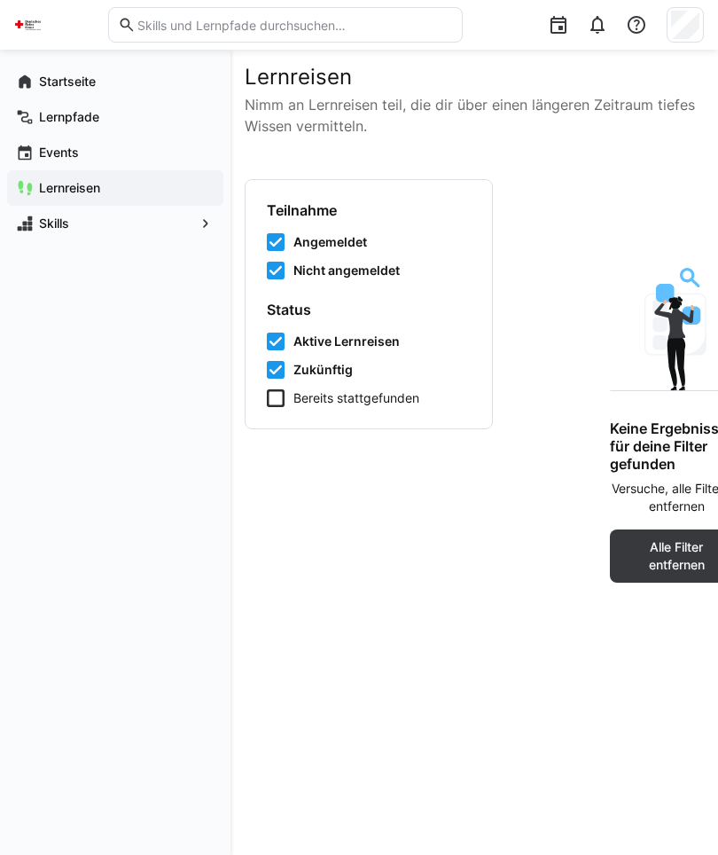
click at [14, 25] on img at bounding box center [28, 25] width 28 height 28
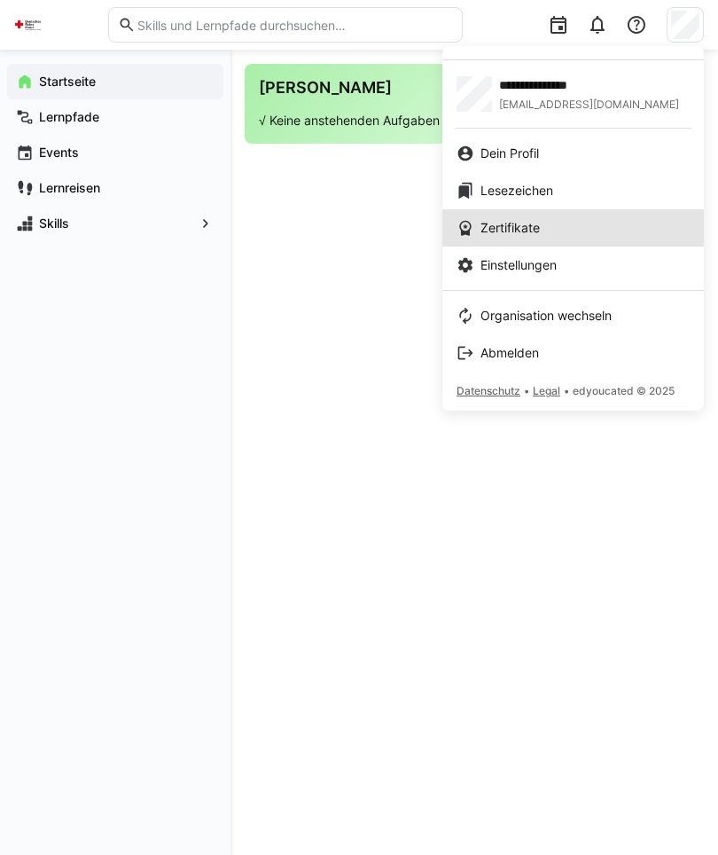
click at [527, 229] on span "Zertifikate" at bounding box center [510, 228] width 59 height 18
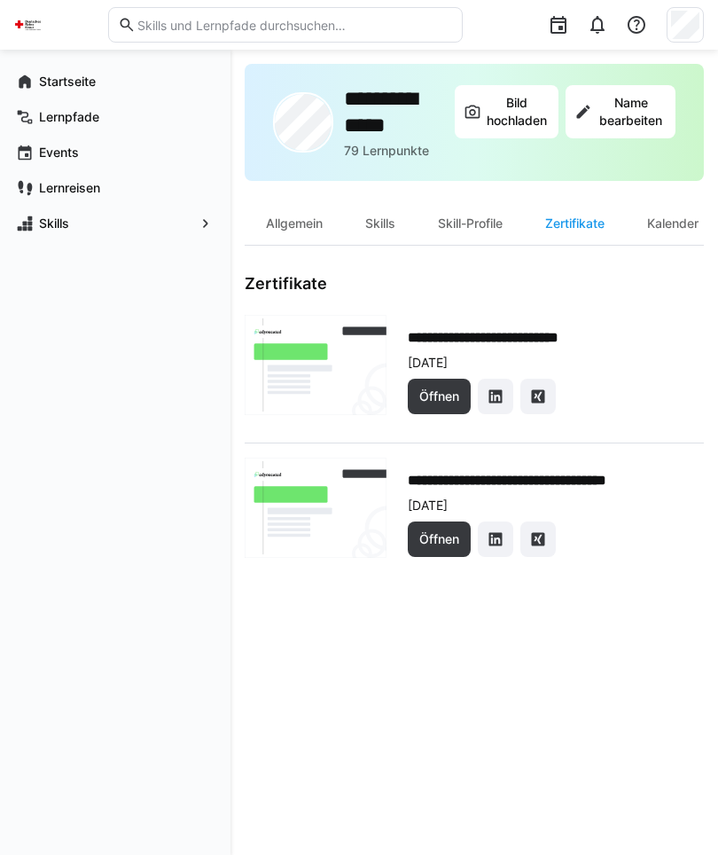
click at [401, 156] on p "79 Lernpunkte" at bounding box center [386, 151] width 85 height 18
click at [388, 155] on p "79 Lernpunkte" at bounding box center [386, 151] width 85 height 18
click at [486, 220] on div "Skill-Profile" at bounding box center [470, 223] width 107 height 43
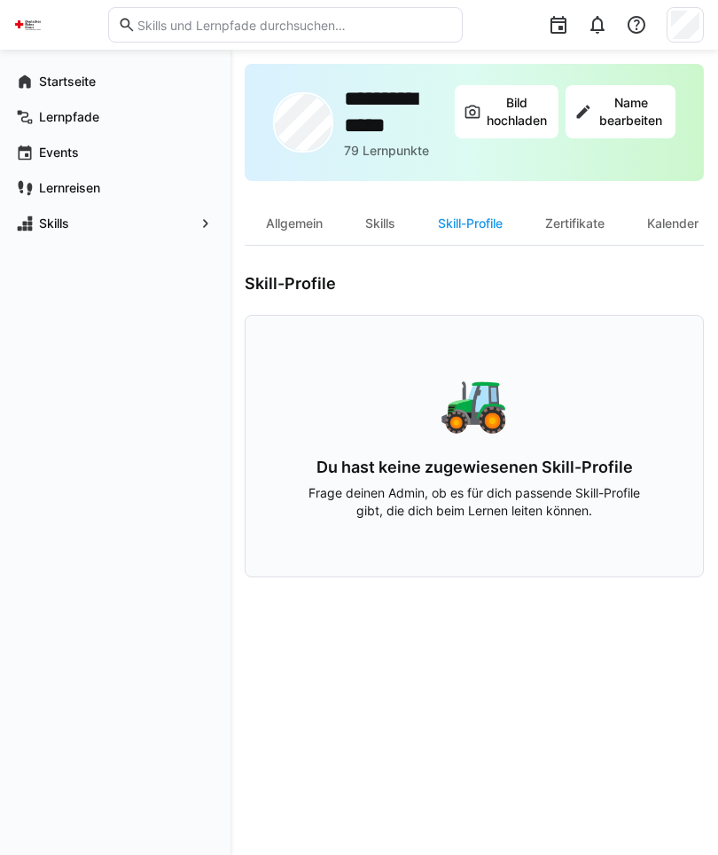
click at [388, 206] on div "Skills" at bounding box center [380, 223] width 73 height 43
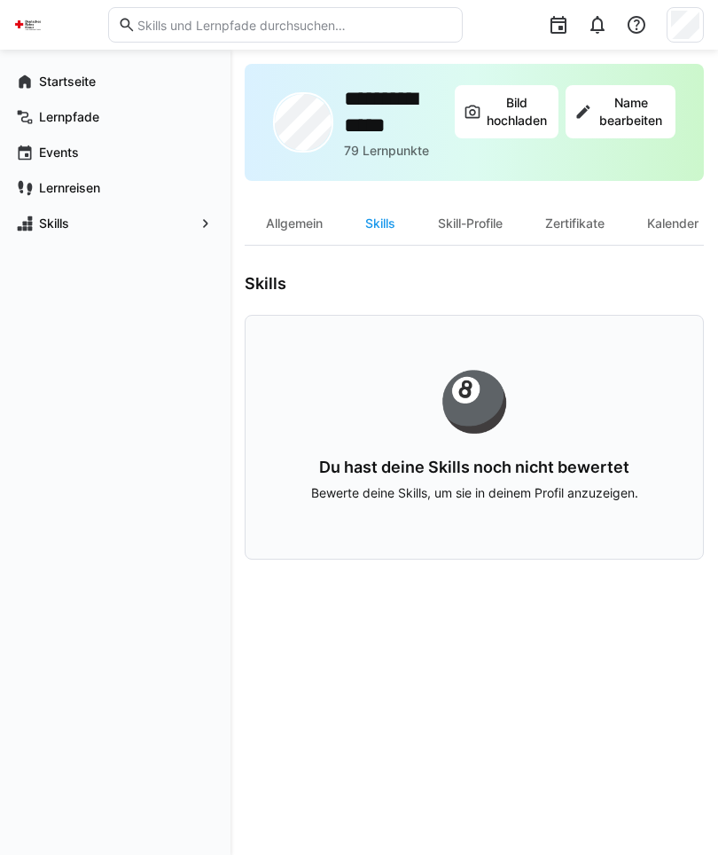
click at [315, 224] on div "Allgemein" at bounding box center [294, 223] width 99 height 43
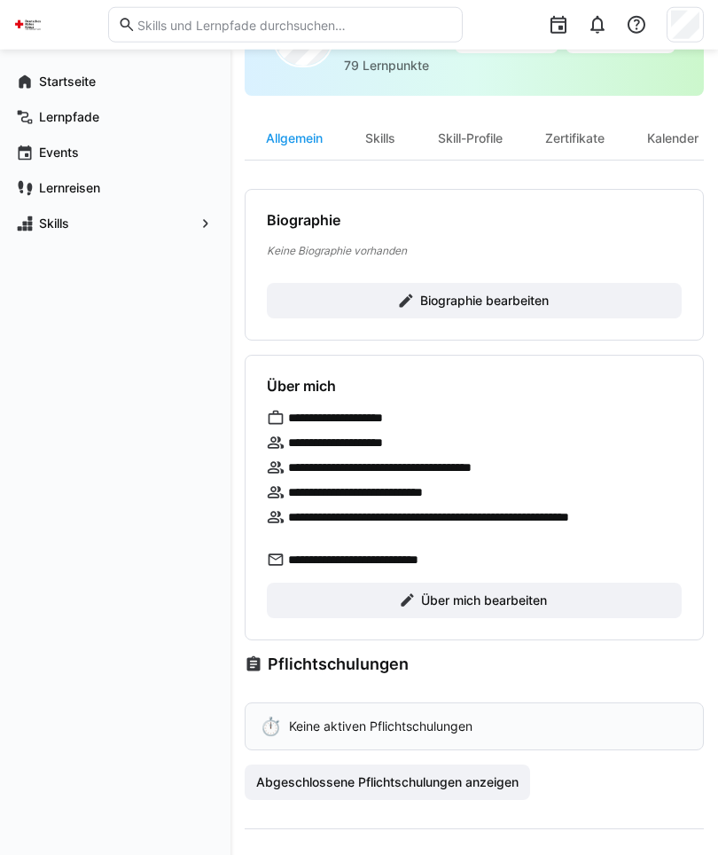
scroll to position [105, 0]
